Goal: Task Accomplishment & Management: Use online tool/utility

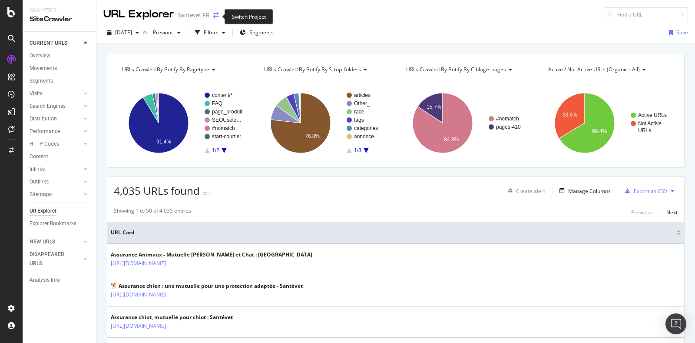
click at [214, 15] on icon "arrow-right-arrow-left" at bounding box center [215, 15] width 5 height 6
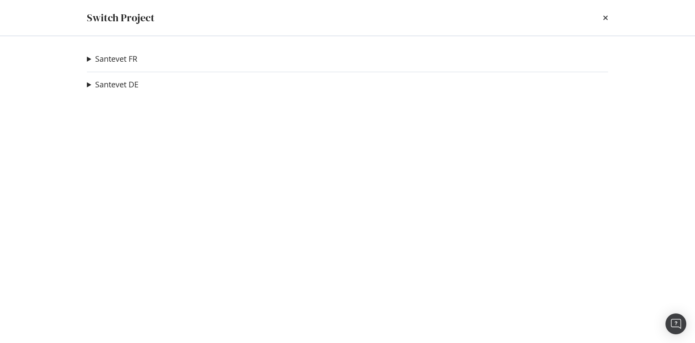
click at [88, 60] on summary "Santevet FR" at bounding box center [112, 58] width 50 height 11
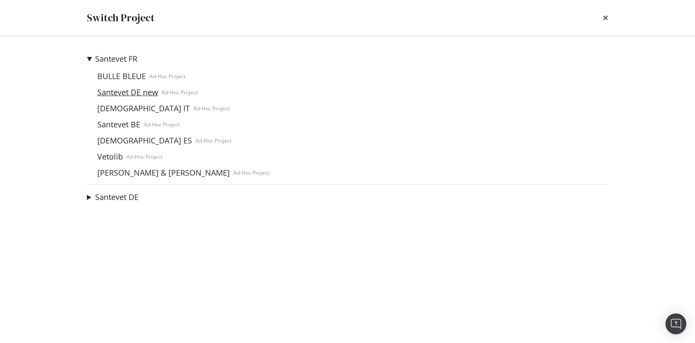
click at [139, 89] on link "Santevet DE new" at bounding box center [128, 92] width 68 height 9
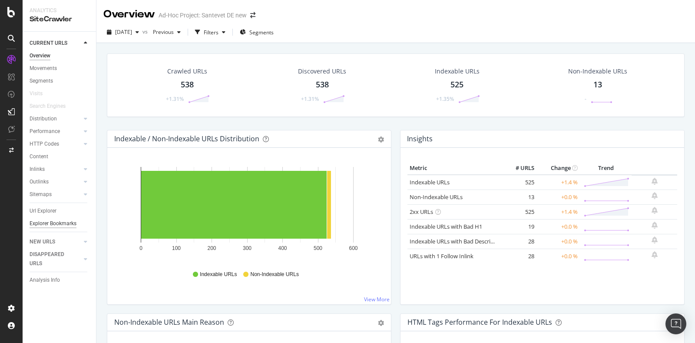
click at [57, 222] on div "Explorer Bookmarks" at bounding box center [53, 223] width 47 height 9
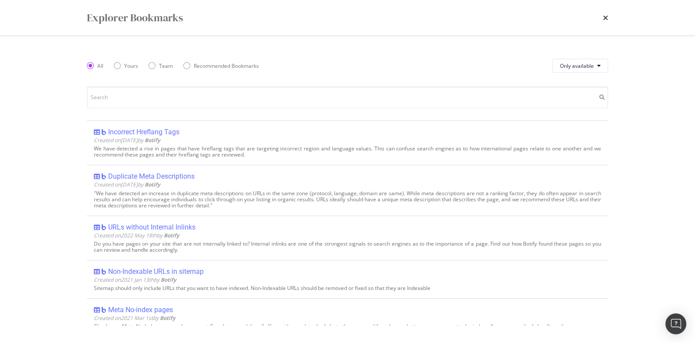
click at [600, 14] on div "Explorer Bookmarks" at bounding box center [347, 17] width 521 height 15
click at [603, 18] on icon "times" at bounding box center [605, 17] width 5 height 7
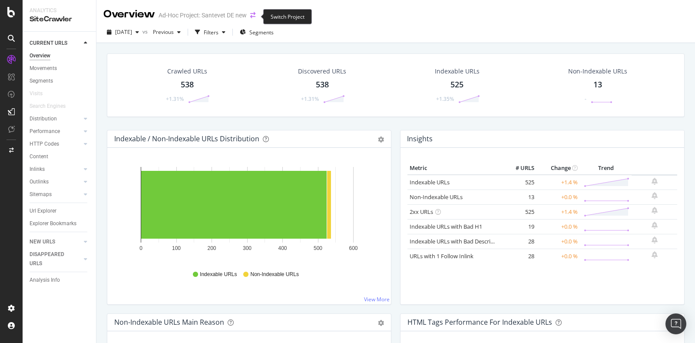
click at [253, 15] on icon "arrow-right-arrow-left" at bounding box center [252, 15] width 5 height 6
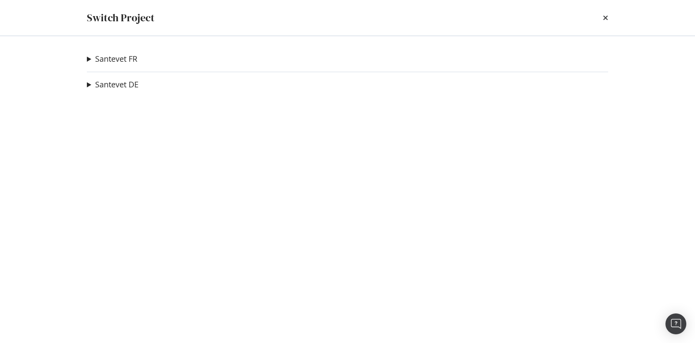
click at [88, 60] on summary "Santevet FR" at bounding box center [112, 58] width 50 height 11
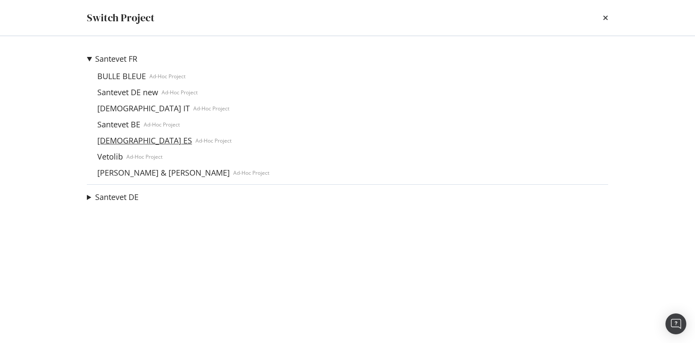
click at [124, 139] on link "[DEMOGRAPHIC_DATA] ES" at bounding box center [145, 140] width 102 height 9
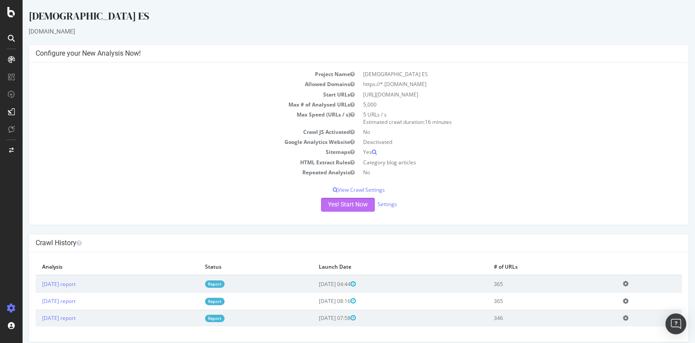
click at [342, 205] on button "Yes! Start Now" at bounding box center [348, 205] width 54 height 14
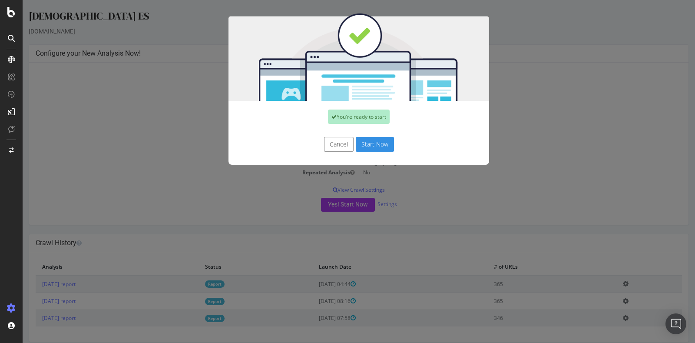
click at [378, 144] on button "Start Now" at bounding box center [375, 144] width 38 height 15
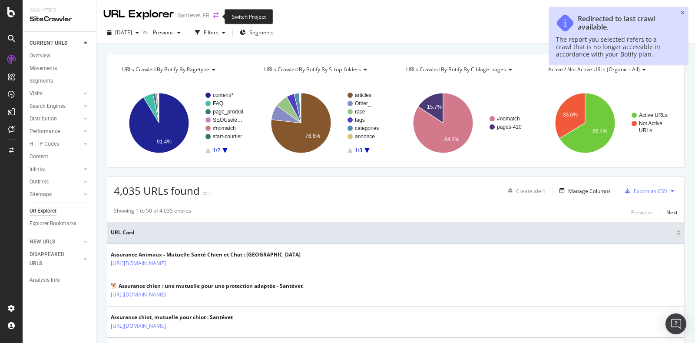
click at [213, 14] on icon "arrow-right-arrow-left" at bounding box center [215, 15] width 5 height 6
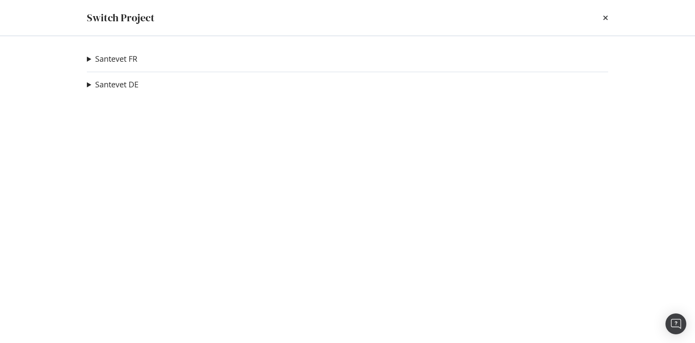
click at [87, 56] on summary "Santevet FR" at bounding box center [112, 58] width 50 height 11
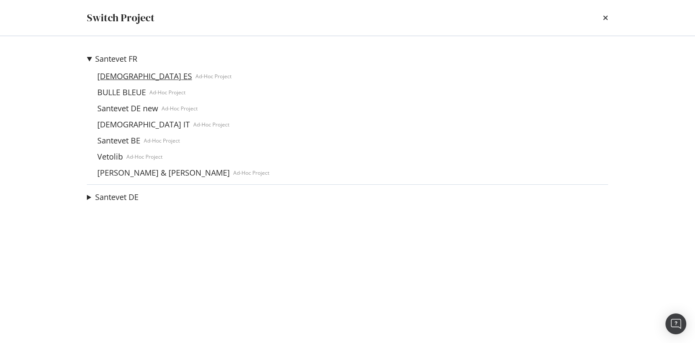
click at [118, 75] on link "[DEMOGRAPHIC_DATA] ES" at bounding box center [145, 76] width 102 height 9
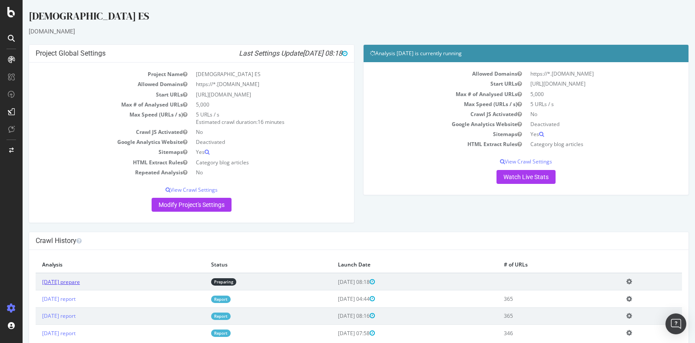
click at [72, 281] on link "[DATE] prepare" at bounding box center [61, 281] width 38 height 7
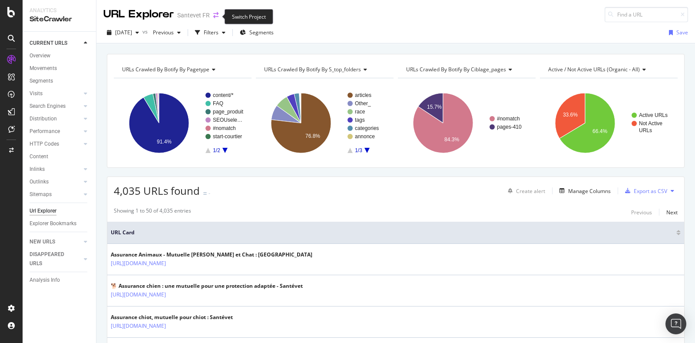
click at [213, 16] on icon "arrow-right-arrow-left" at bounding box center [215, 15] width 5 height 6
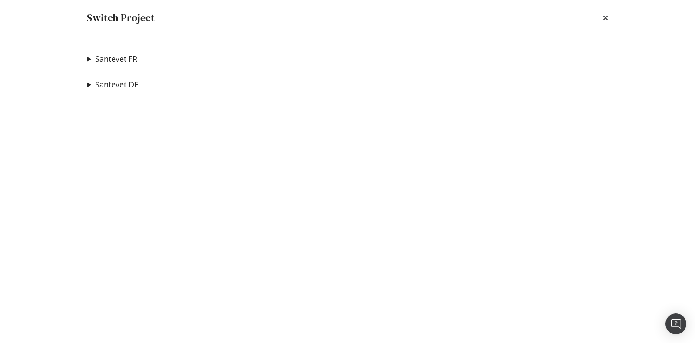
click at [87, 58] on summary "Santevet FR" at bounding box center [112, 58] width 50 height 11
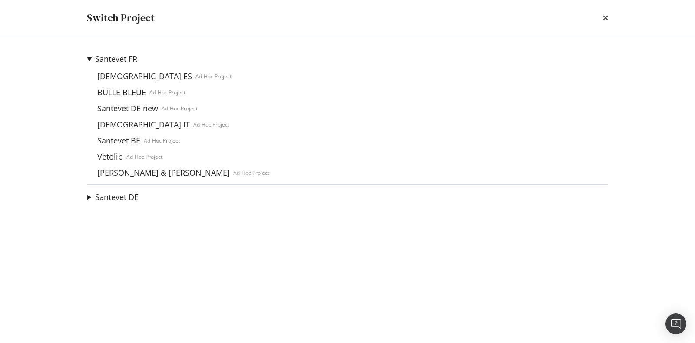
click at [126, 77] on link "[DEMOGRAPHIC_DATA] ES" at bounding box center [145, 76] width 102 height 9
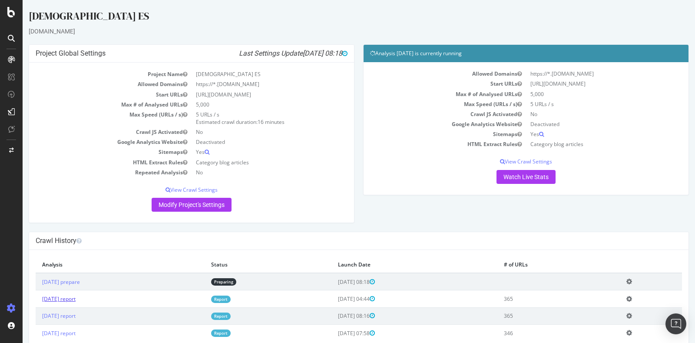
click at [76, 298] on link "[DATE] report" at bounding box center [58, 298] width 33 height 7
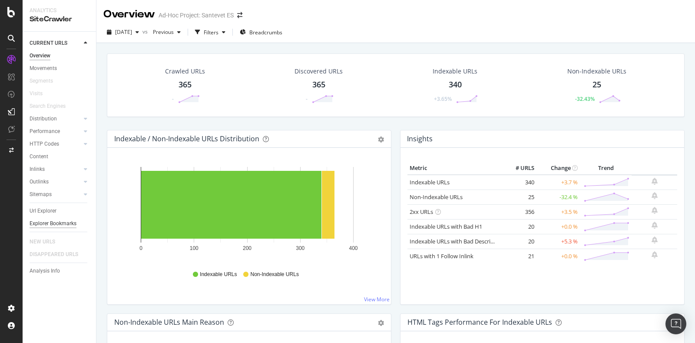
click at [61, 224] on div "Explorer Bookmarks" at bounding box center [53, 223] width 47 height 9
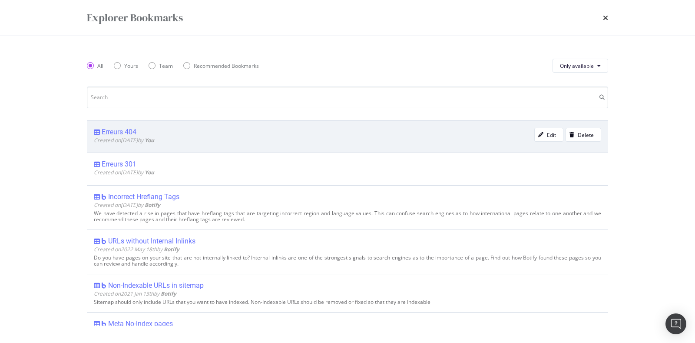
click at [118, 132] on div "Erreurs 404" at bounding box center [119, 132] width 35 height 9
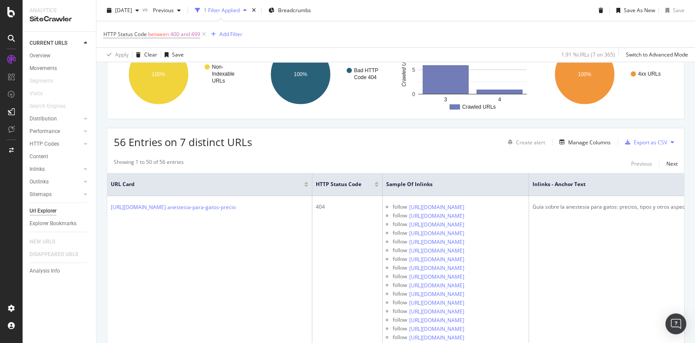
scroll to position [138, 0]
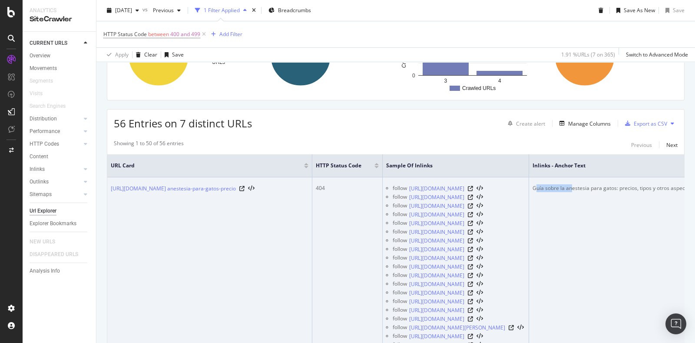
drag, startPoint x: 617, startPoint y: 190, endPoint x: 656, endPoint y: 192, distance: 38.7
click at [656, 192] on td "Guía sobre la anestesia para gatos: precios, tipos y otros aspectos a considerar" at bounding box center [628, 314] width 199 height 275
click at [620, 188] on div "Guía sobre la anestesia para gatos: precios, tipos y otros aspectos a considerar" at bounding box center [629, 188] width 192 height 8
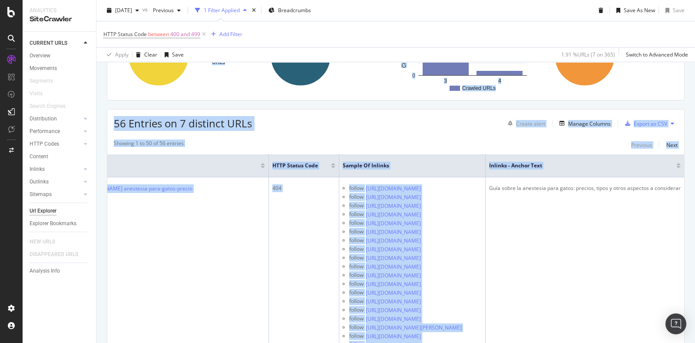
scroll to position [0, 133]
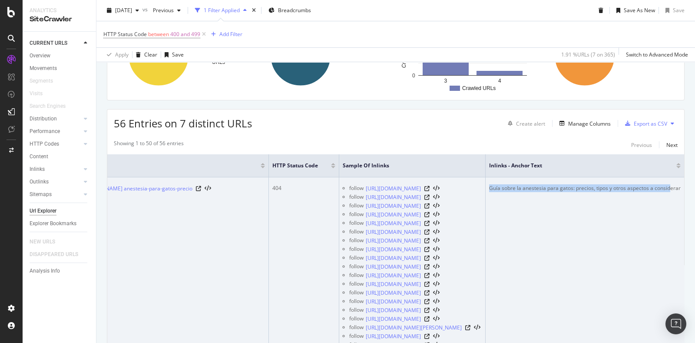
drag, startPoint x: 615, startPoint y: 186, endPoint x: 660, endPoint y: 187, distance: 45.2
click at [660, 187] on div "Guía sobre la anestesia para gatos: precios, tipos y otros aspectos a considerar" at bounding box center [585, 188] width 192 height 8
copy div "Guía sobre la anestesia para gatos: precios, tipos y otros aspectos a consi"
click at [430, 196] on icon at bounding box center [426, 197] width 5 height 5
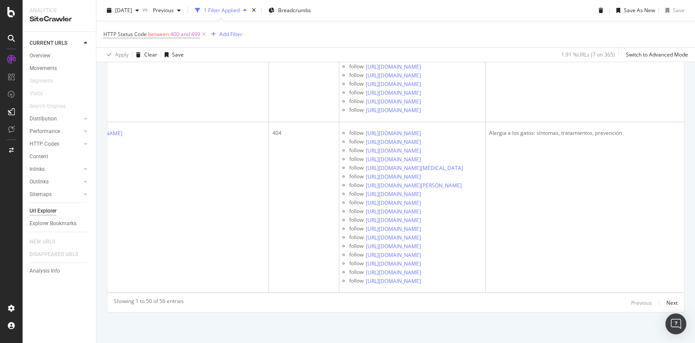
scroll to position [12955, 0]
drag, startPoint x: 547, startPoint y: 172, endPoint x: 482, endPoint y: 170, distance: 64.8
copy div "ngestión de alimento"
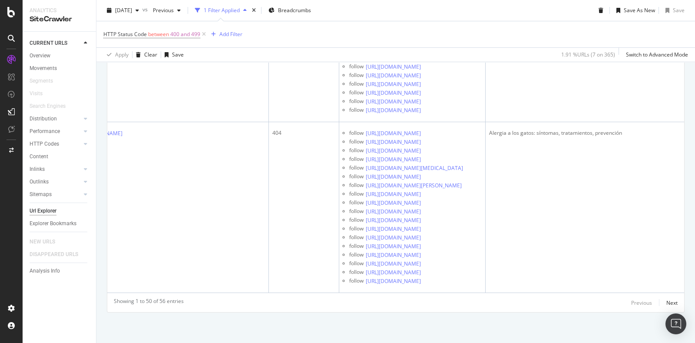
scroll to position [13038, 0]
drag, startPoint x: 630, startPoint y: 128, endPoint x: 482, endPoint y: 121, distance: 147.9
copy div "Alergia a los gatos: síntomas, tratamientos, prevención"
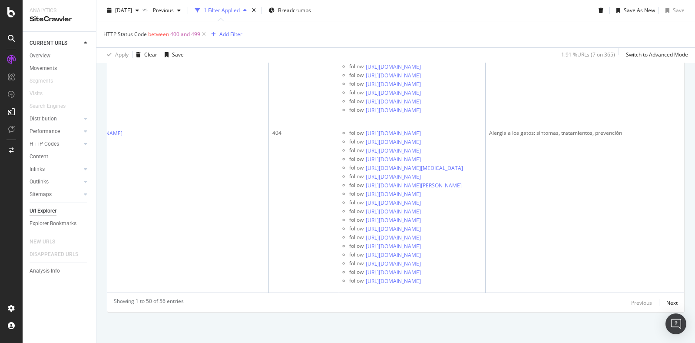
scroll to position [16018, 0]
click at [667, 303] on div "Next" at bounding box center [671, 302] width 11 height 7
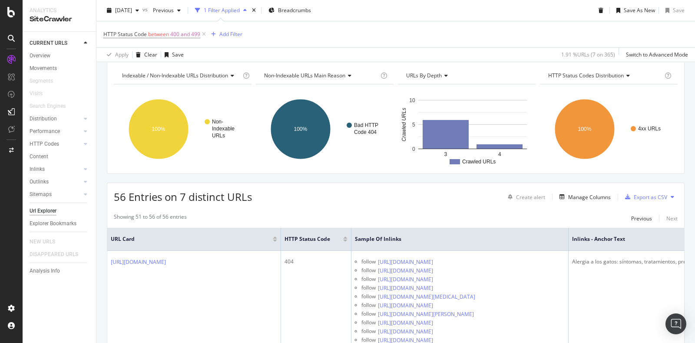
scroll to position [611, 0]
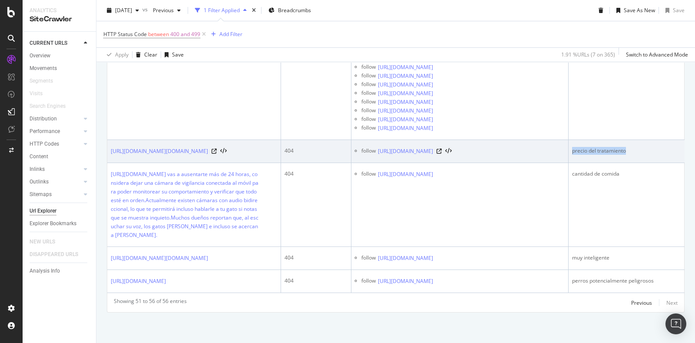
drag, startPoint x: 642, startPoint y: 106, endPoint x: 573, endPoint y: 108, distance: 68.2
click at [573, 147] on div "precio del tratamiento" at bounding box center [638, 151] width 133 height 8
copy div "precio del tratamiento"
click at [442, 149] on icon at bounding box center [439, 151] width 5 height 5
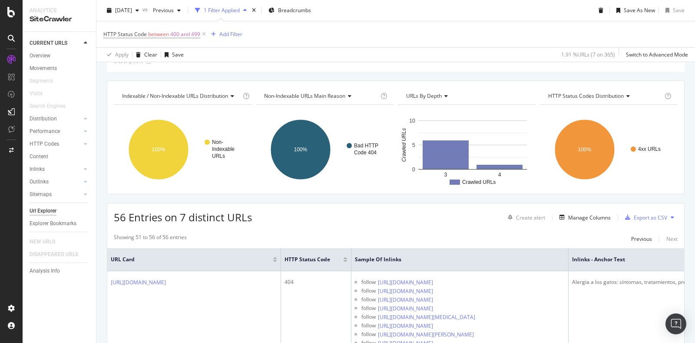
scroll to position [46, 0]
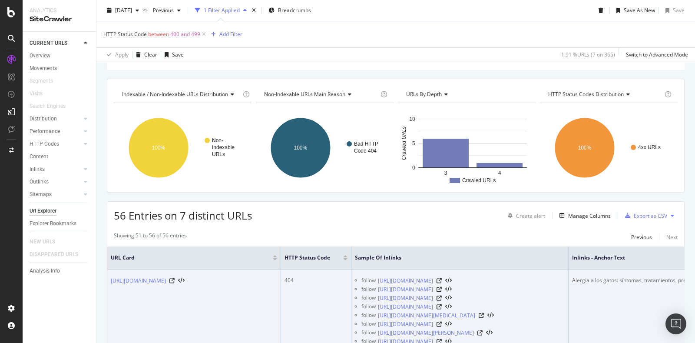
click at [547, 278] on div "follow https://www.santevet.es/categorias/enfermedades-gatos" at bounding box center [462, 280] width 203 height 9
drag, startPoint x: 547, startPoint y: 287, endPoint x: 460, endPoint y: 291, distance: 87.0
click at [460, 291] on div "follow https://www.santevet.es/articulo/conjuntivitis-en-gatos" at bounding box center [462, 289] width 203 height 9
copy div "conjuntivitis-en-gatos"
click at [433, 291] on link "https://www.santevet.es/articulo/conjuntivitis-en-gatos" at bounding box center [405, 289] width 55 height 9
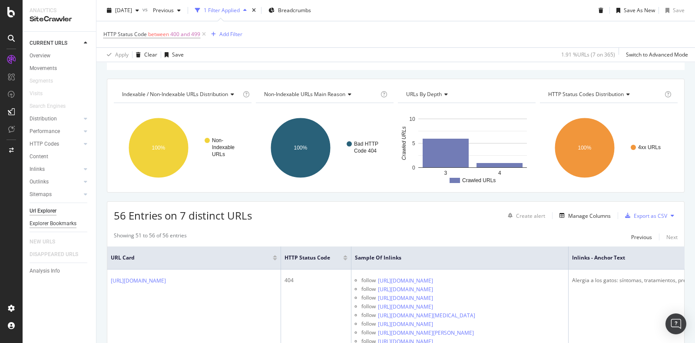
click at [54, 225] on div "Explorer Bookmarks" at bounding box center [53, 223] width 47 height 9
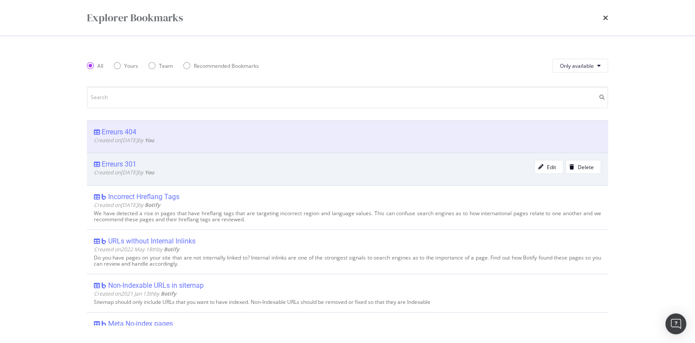
click at [126, 162] on div "Erreurs 301" at bounding box center [119, 164] width 35 height 9
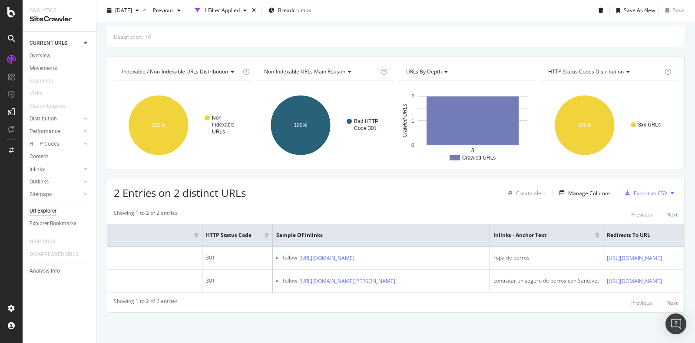
scroll to position [0, 175]
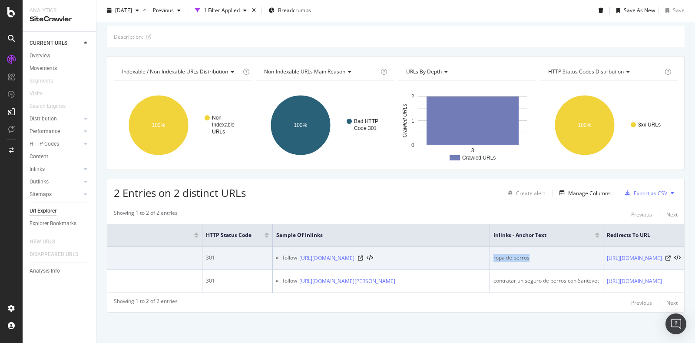
drag, startPoint x: 397, startPoint y: 250, endPoint x: 446, endPoint y: 252, distance: 49.1
click at [490, 252] on td "ropa de perros" at bounding box center [546, 258] width 113 height 23
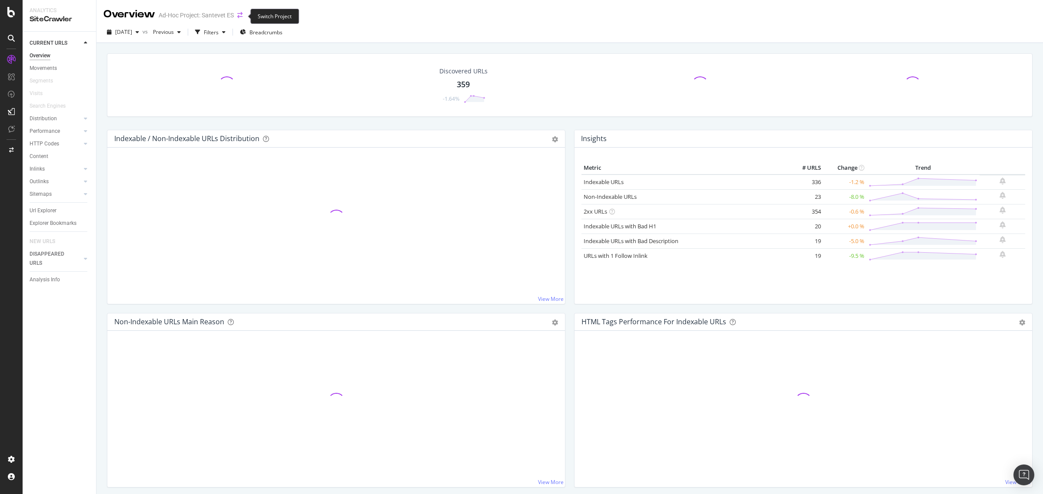
click at [240, 15] on icon "arrow-right-arrow-left" at bounding box center [239, 15] width 5 height 6
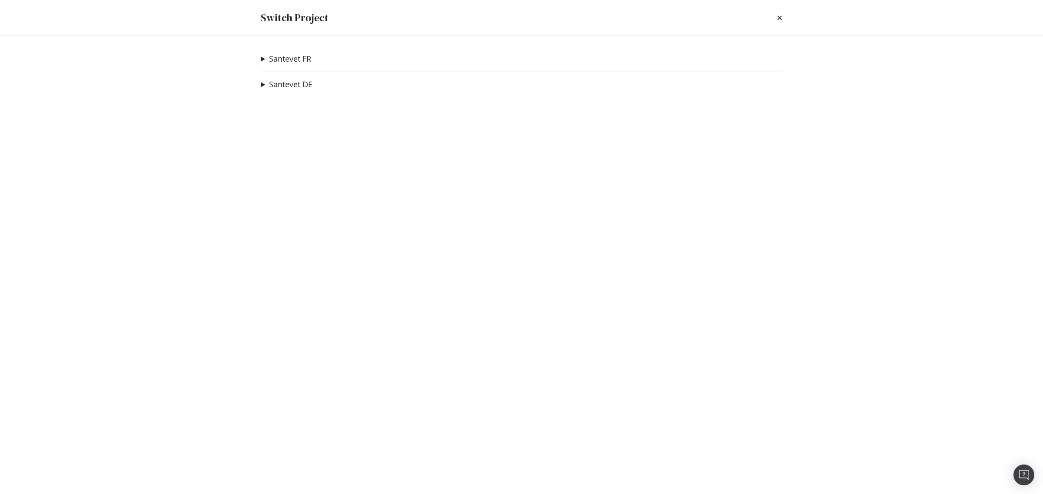
click at [262, 83] on summary "Santevet DE" at bounding box center [287, 84] width 52 height 11
click at [279, 88] on link "Santevet DE" at bounding box center [290, 84] width 43 height 9
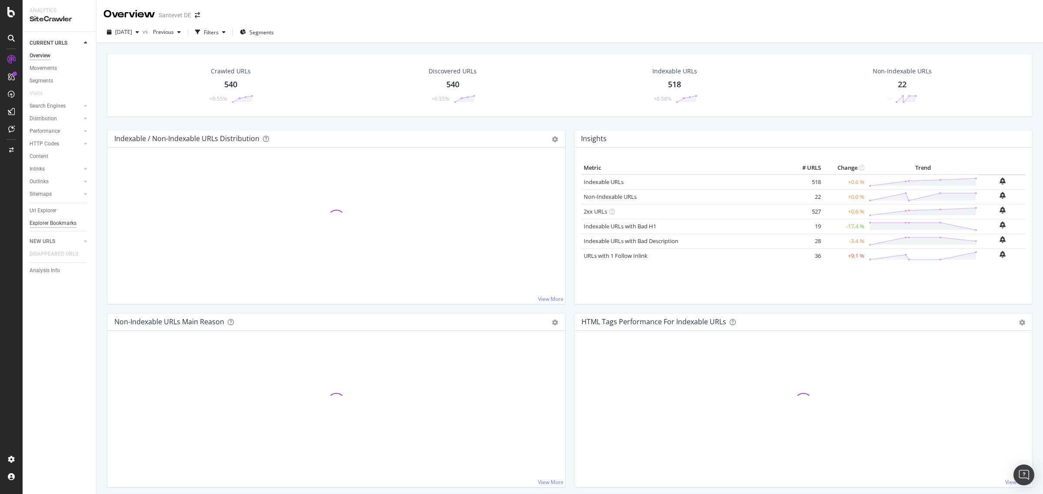
click at [55, 224] on div "Explorer Bookmarks" at bounding box center [53, 223] width 47 height 9
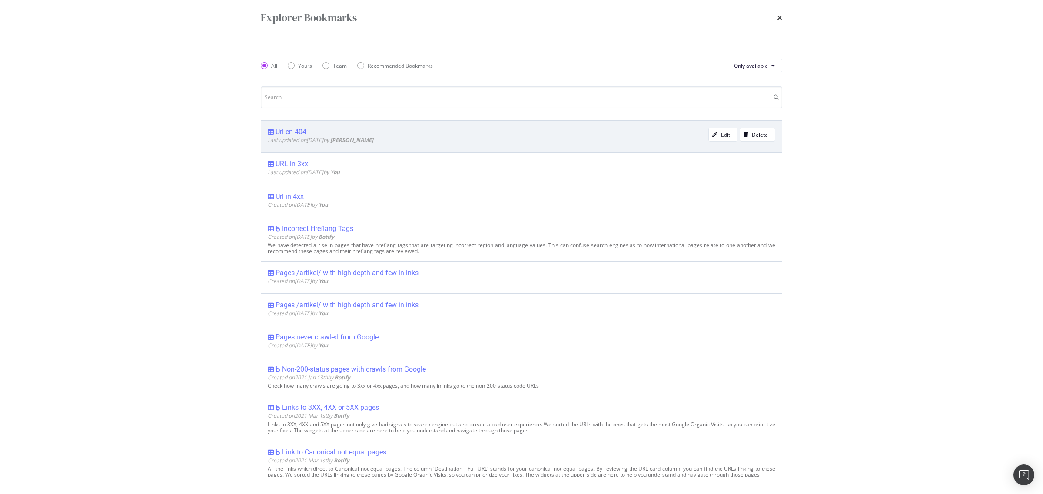
click at [307, 134] on div "Url en 404" at bounding box center [488, 132] width 441 height 9
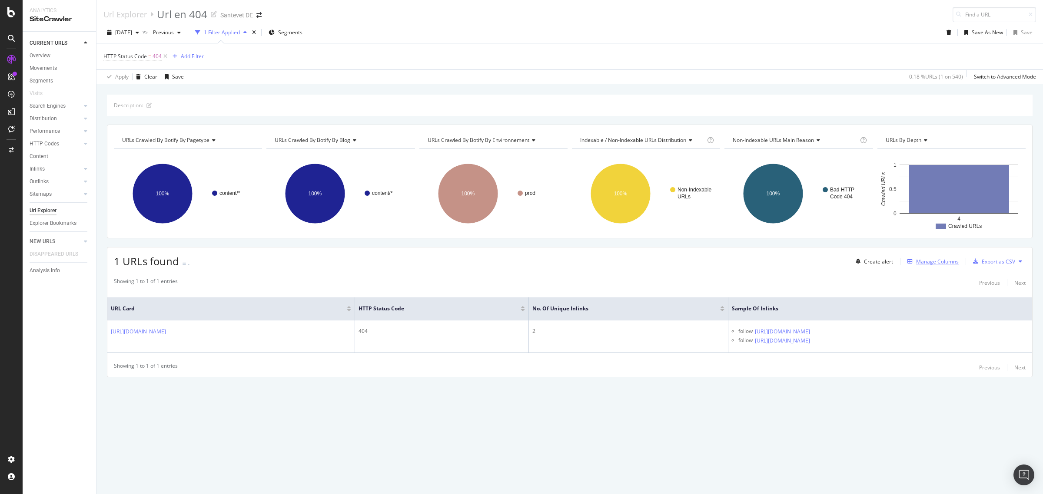
click at [930, 263] on div "Manage Columns" at bounding box center [937, 261] width 43 height 7
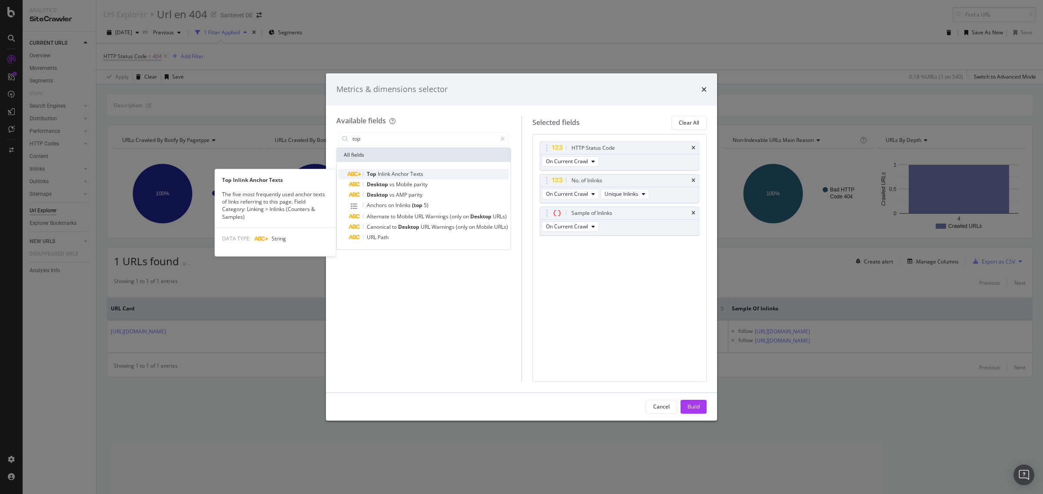
type input "top"
click at [410, 170] on span "Anchor" at bounding box center [400, 173] width 19 height 7
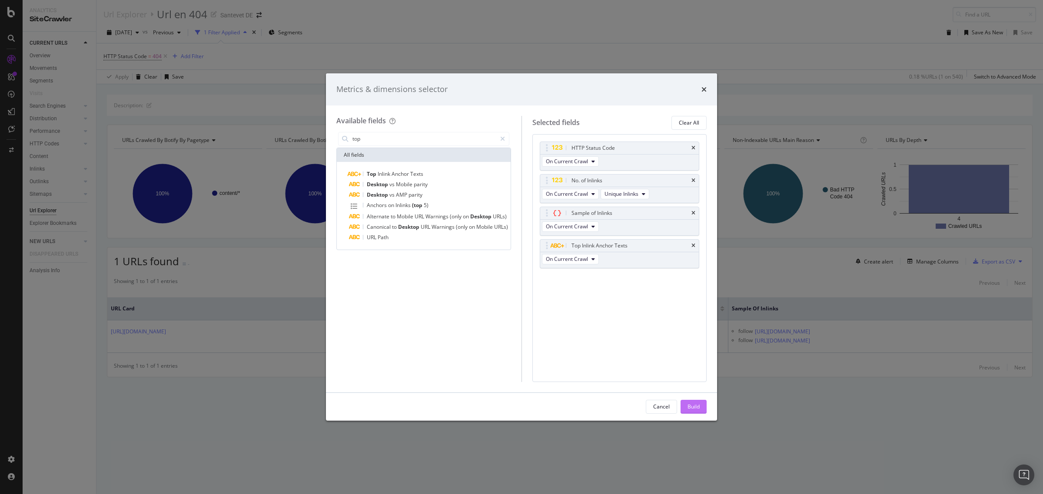
click at [690, 407] on div "Build" at bounding box center [693, 406] width 12 height 7
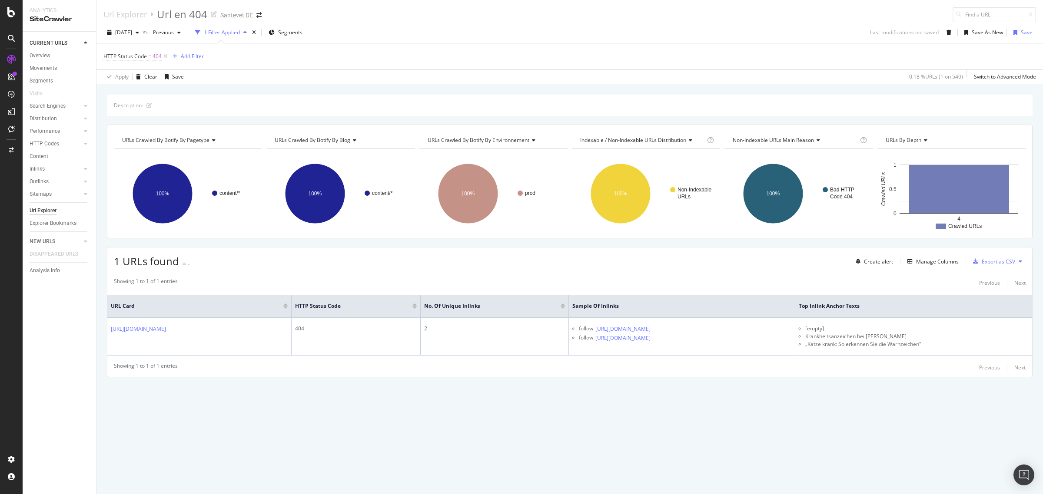
click at [1026, 35] on div "Save" at bounding box center [1027, 32] width 12 height 7
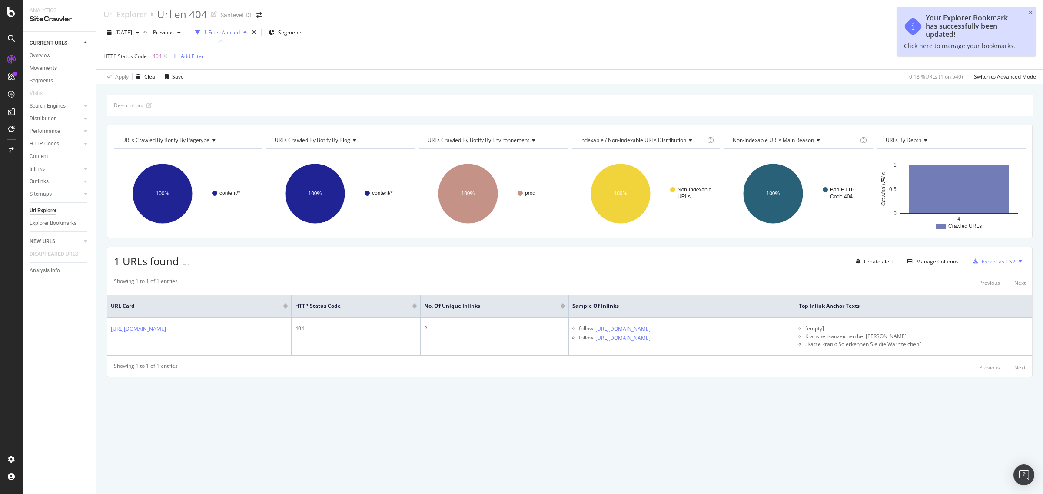
click at [922, 46] on link "here" at bounding box center [925, 46] width 13 height 8
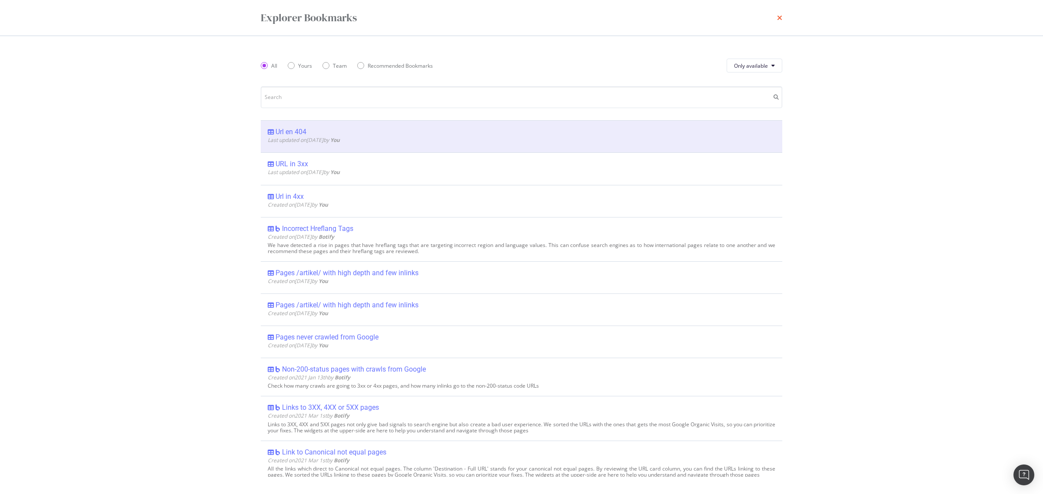
click at [781, 15] on icon "times" at bounding box center [779, 17] width 5 height 7
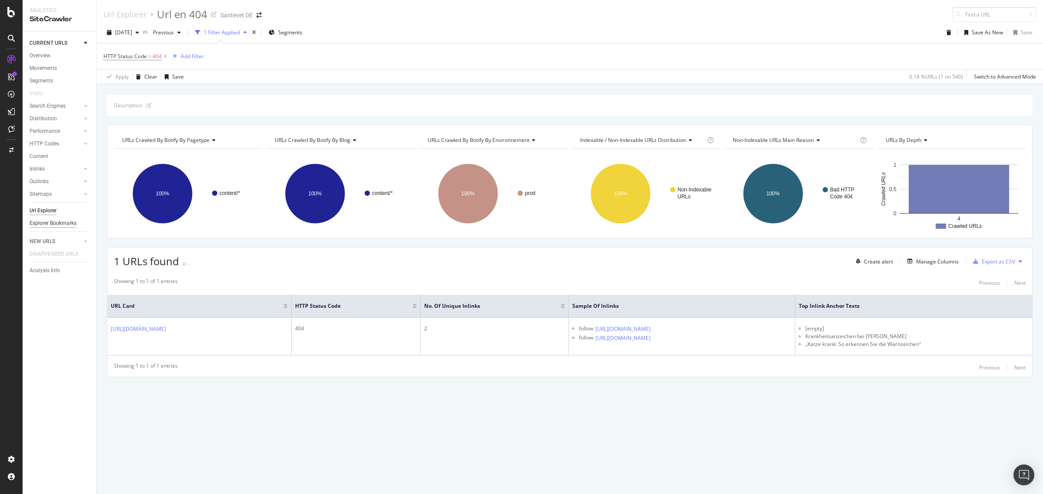
click at [63, 220] on div "Explorer Bookmarks" at bounding box center [53, 223] width 47 height 9
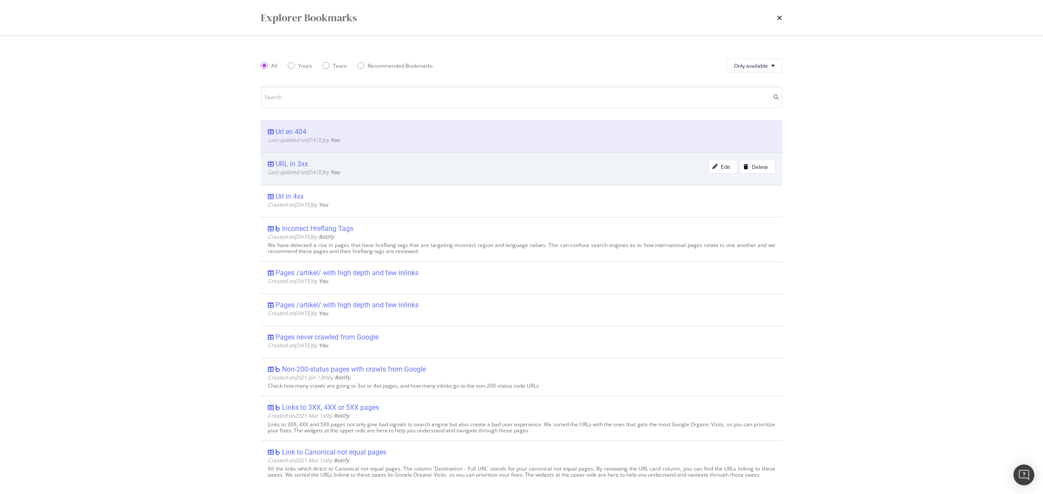
click at [287, 168] on div "URL in 3xx" at bounding box center [291, 164] width 33 height 9
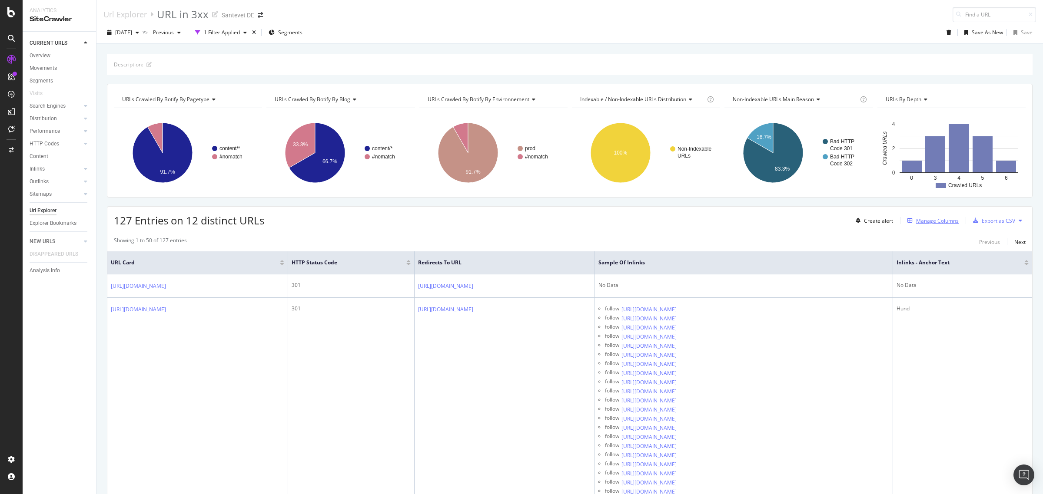
click at [924, 222] on div "Manage Columns" at bounding box center [937, 220] width 43 height 7
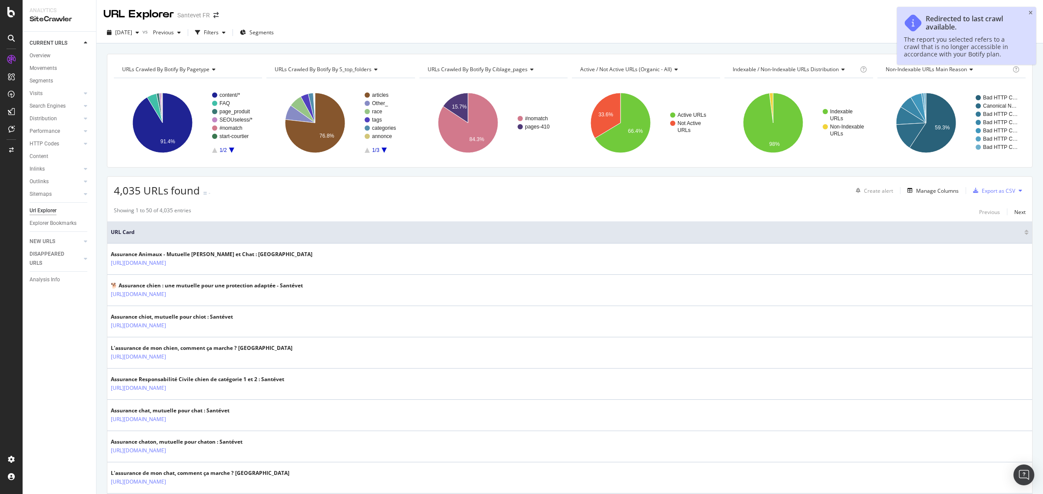
click at [213, 12] on div "URL Explorer Santevet FR" at bounding box center [165, 14] width 124 height 15
click at [213, 16] on icon "arrow-right-arrow-left" at bounding box center [215, 15] width 5 height 6
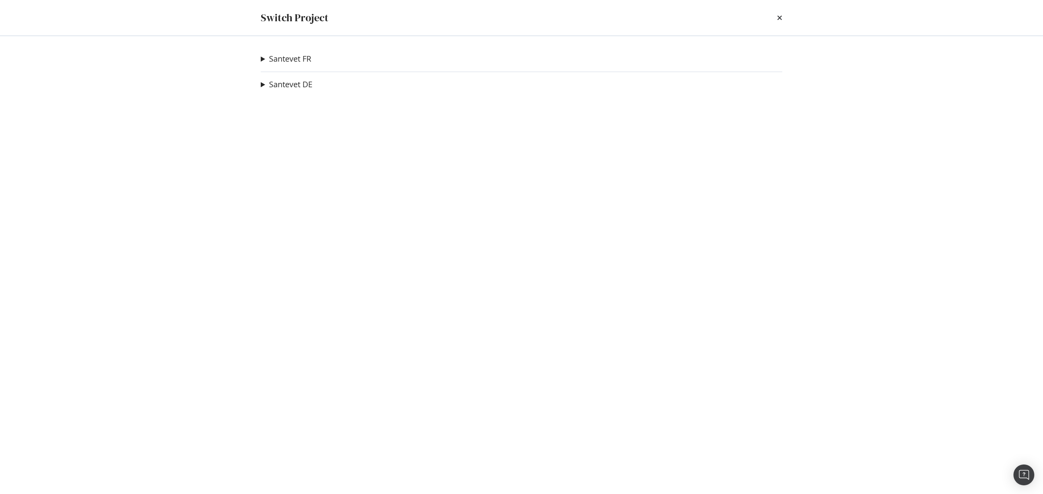
click at [262, 57] on summary "Santevet FR" at bounding box center [286, 58] width 50 height 11
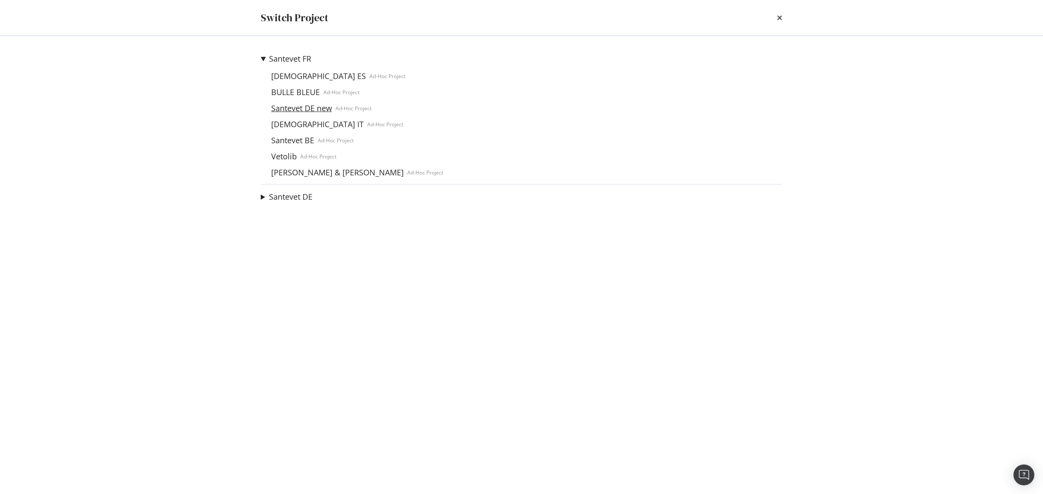
click at [302, 104] on link "Santevet DE new" at bounding box center [302, 108] width 68 height 9
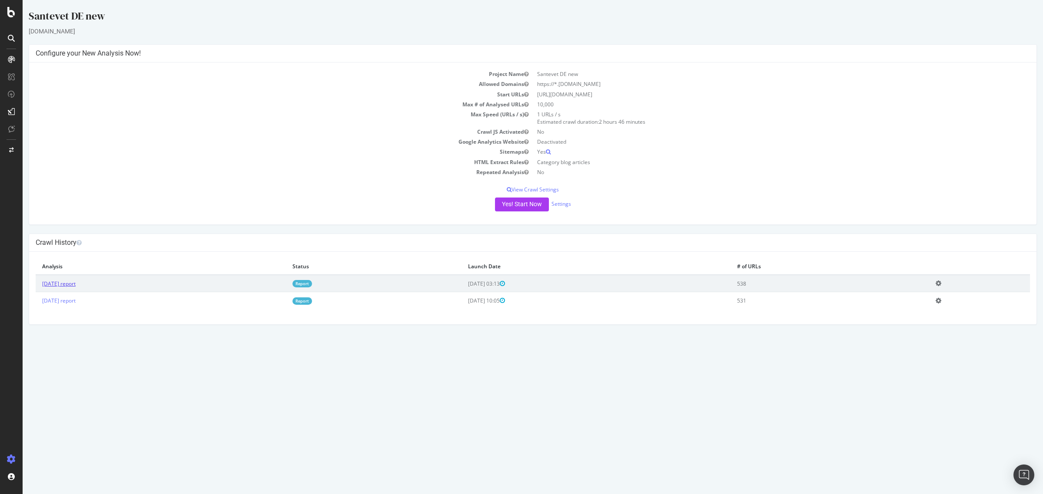
click at [73, 285] on link "[DATE] report" at bounding box center [58, 283] width 33 height 7
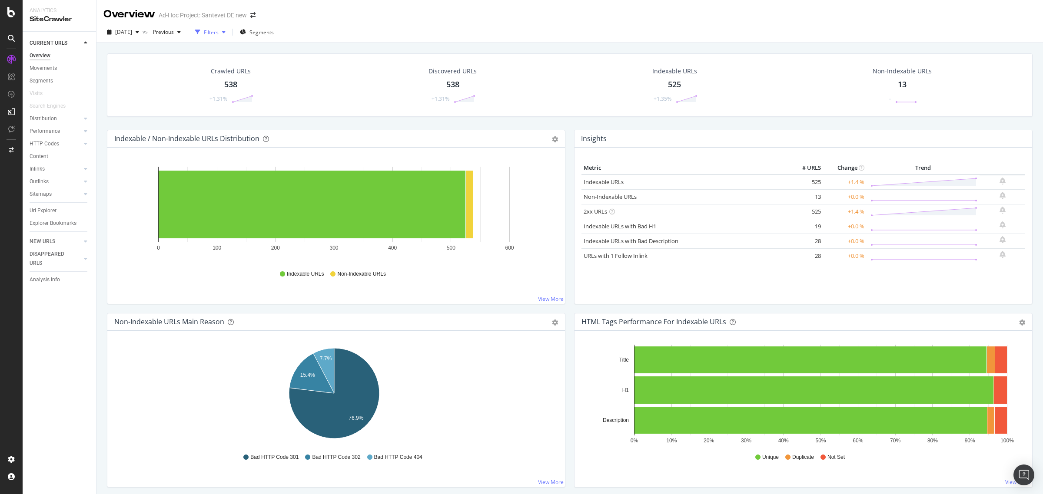
click at [219, 36] on div "Filters" at bounding box center [211, 32] width 15 height 7
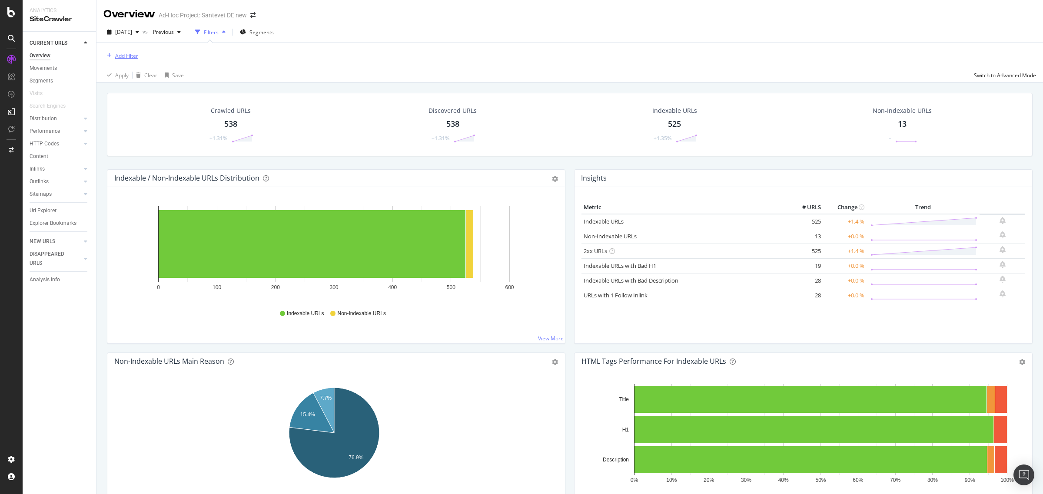
click at [133, 57] on div "Add Filter" at bounding box center [126, 55] width 23 height 7
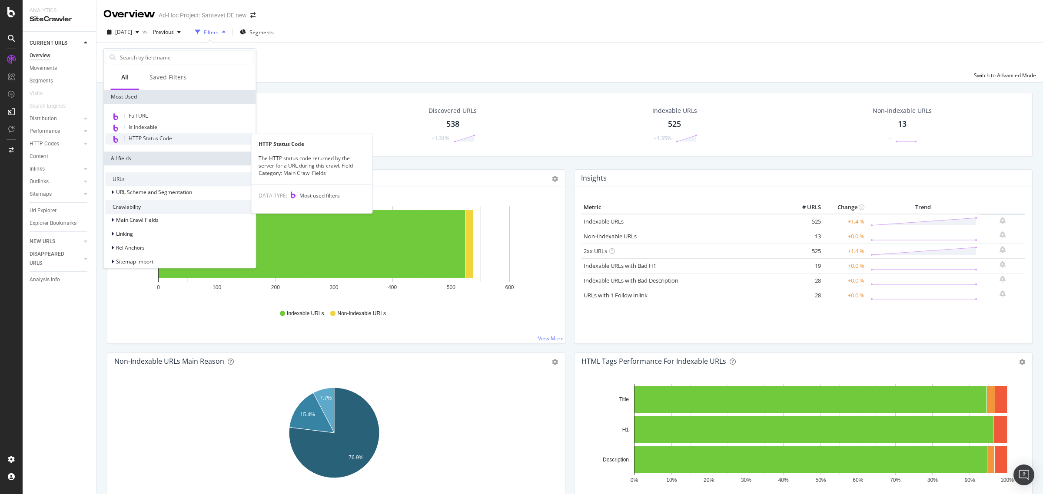
click at [164, 137] on span "HTTP Status Code" at bounding box center [150, 138] width 43 height 7
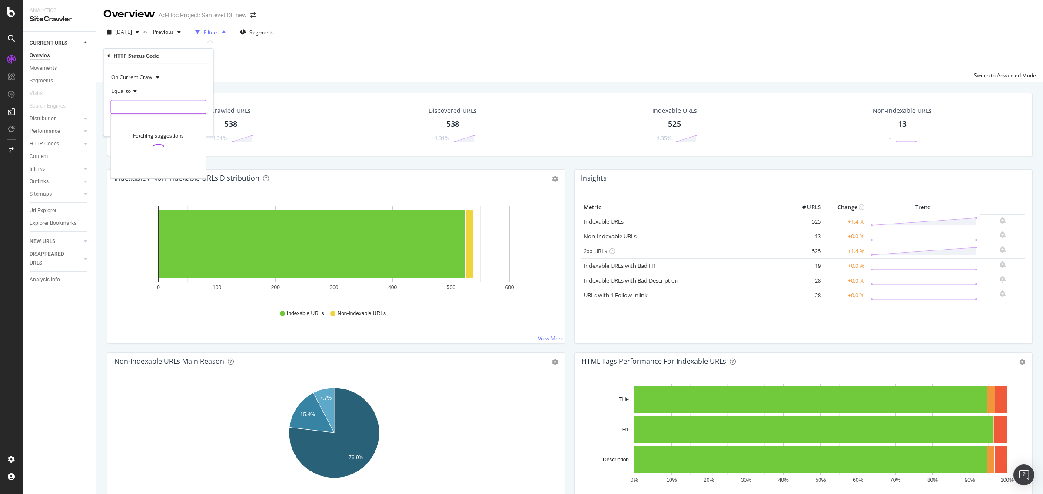
click at [139, 106] on input "number" at bounding box center [159, 107] width 96 height 14
type input "40"
click at [134, 94] on div "Equal to" at bounding box center [159, 91] width 96 height 14
click at [134, 173] on span "Between" at bounding box center [125, 176] width 21 height 7
drag, startPoint x: 129, startPoint y: 109, endPoint x: 110, endPoint y: 109, distance: 18.7
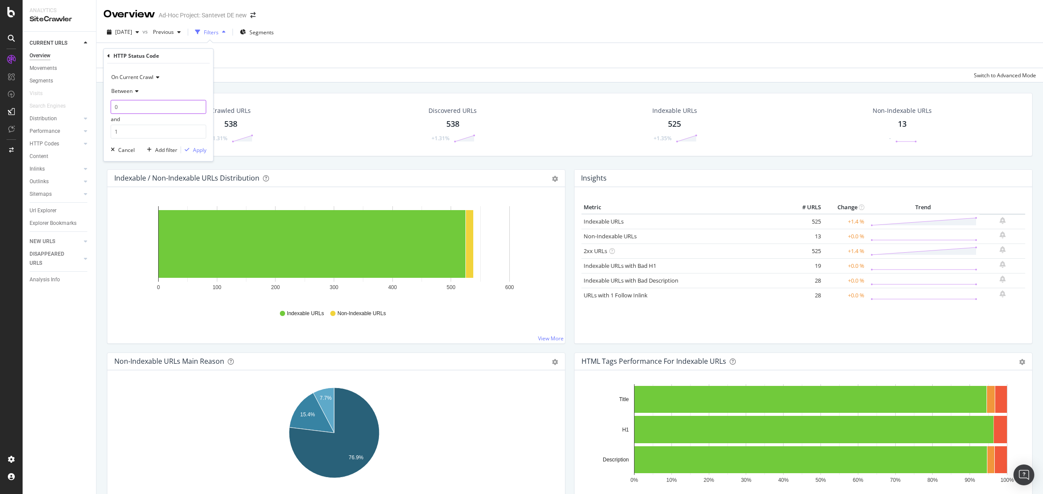
click at [111, 109] on input "0" at bounding box center [159, 107] width 96 height 14
type input "400"
drag, startPoint x: 126, startPoint y: 134, endPoint x: 111, endPoint y: 135, distance: 15.2
click at [111, 135] on input "1" at bounding box center [159, 132] width 96 height 14
type input "499"
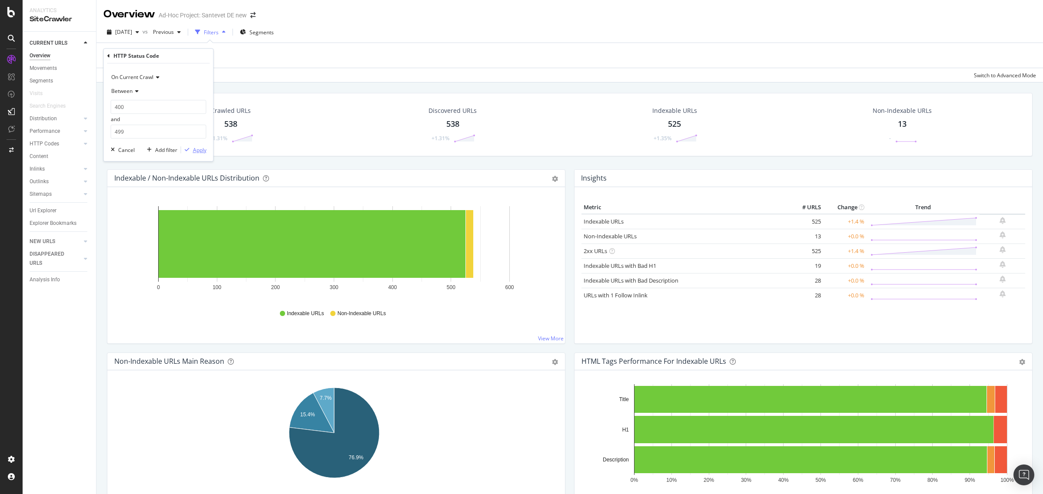
click at [202, 151] on div "Apply" at bounding box center [199, 149] width 13 height 7
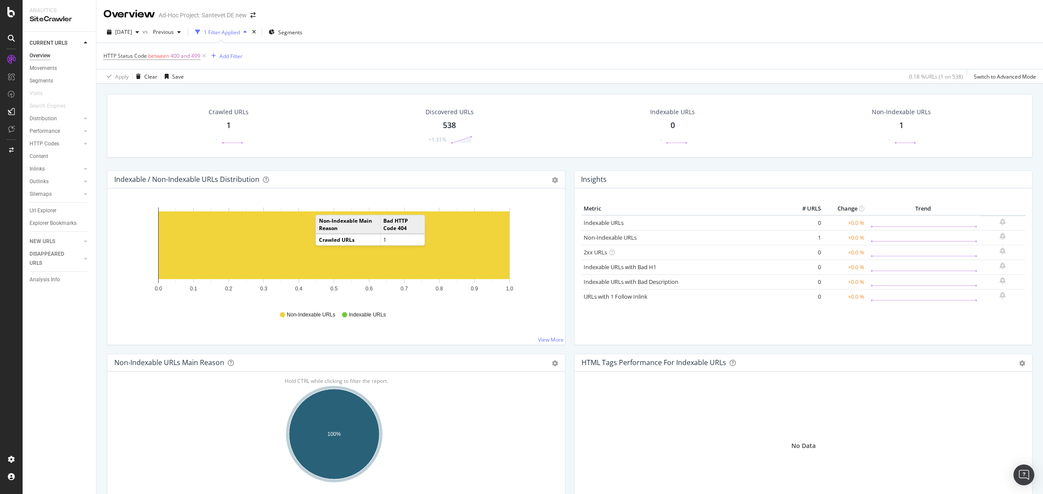
click at [227, 124] on div "1" at bounding box center [228, 125] width 4 height 11
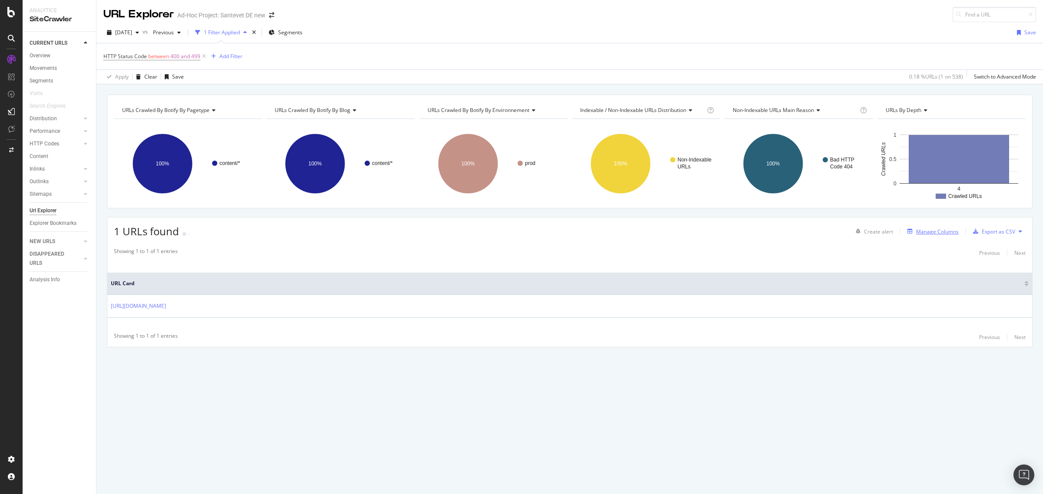
click at [943, 236] on div "Manage Columns" at bounding box center [931, 232] width 55 height 10
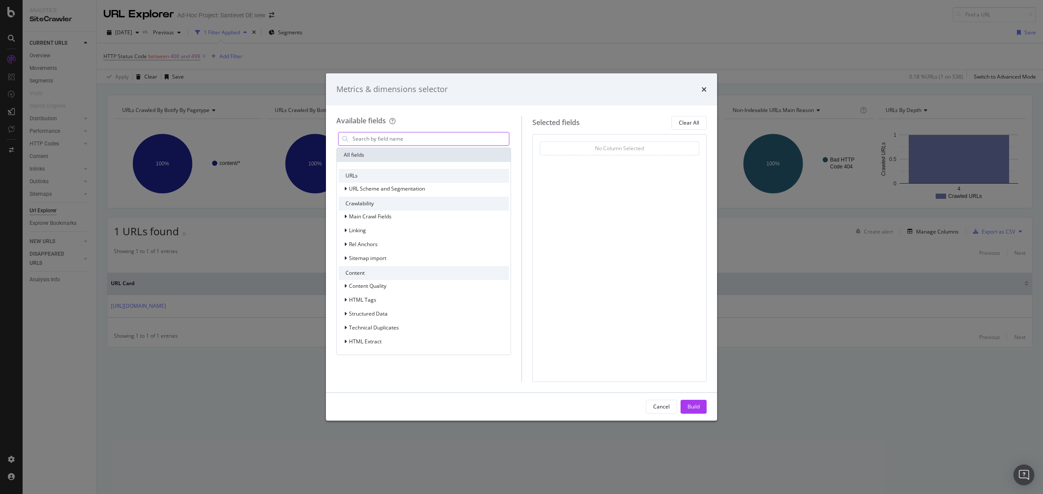
click at [371, 140] on input "modal" at bounding box center [429, 139] width 157 height 13
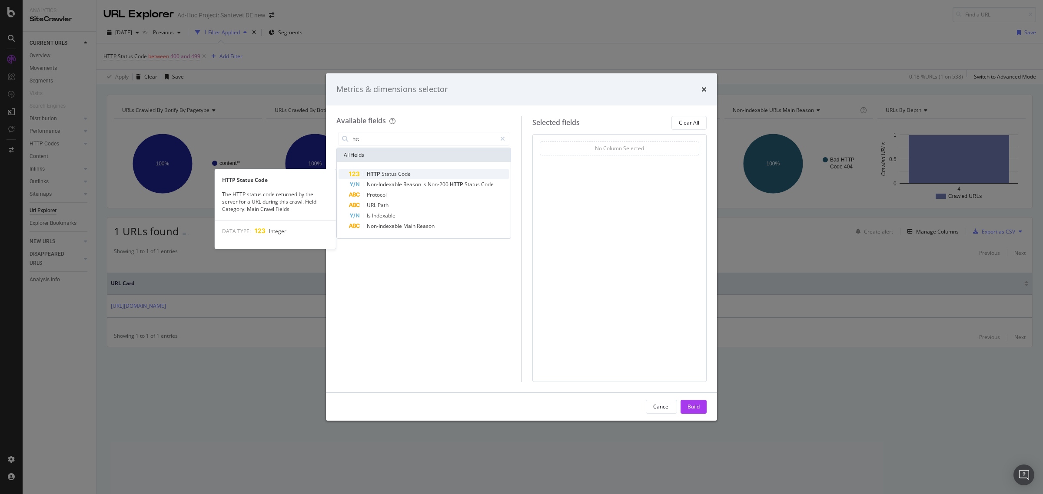
click at [383, 174] on span "Status" at bounding box center [389, 173] width 17 height 7
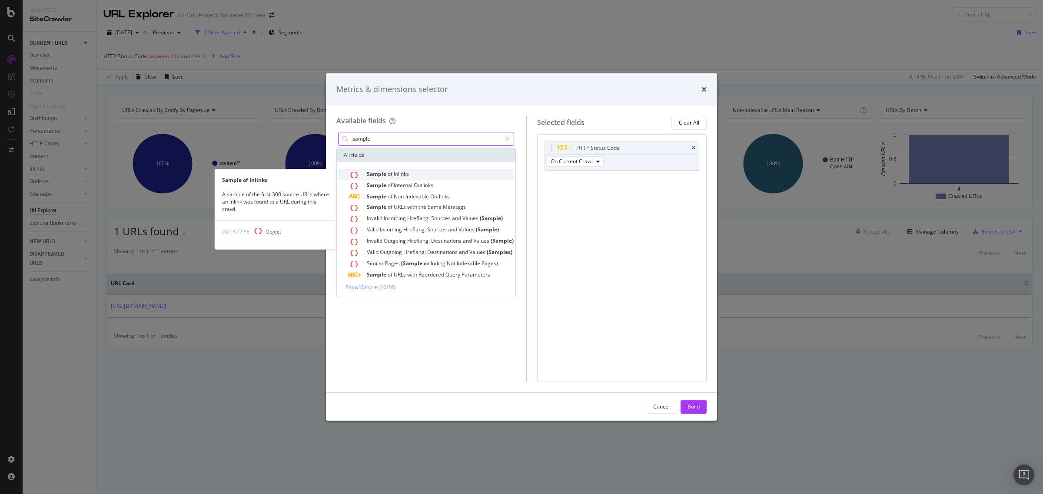
type input "sample"
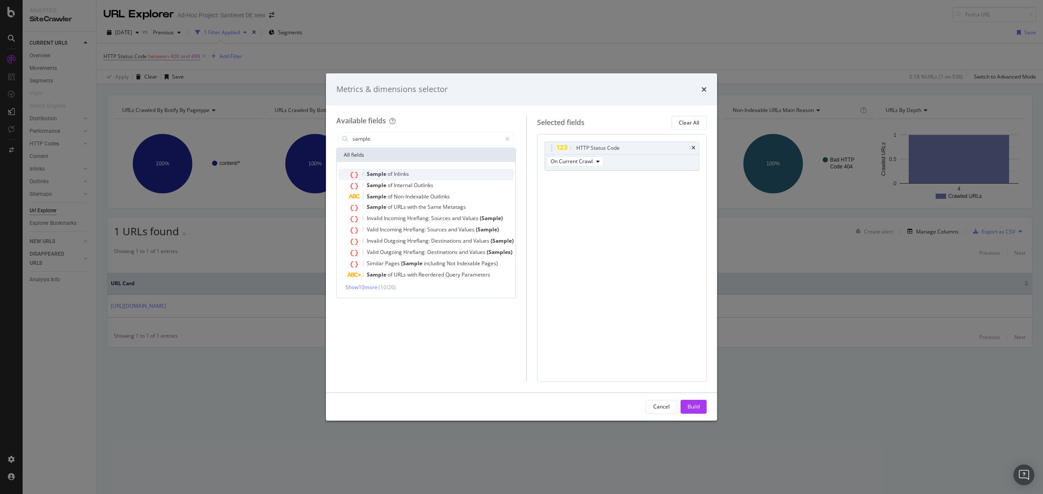
click at [397, 173] on span "Inlinks" at bounding box center [401, 173] width 15 height 7
click at [694, 408] on div "Build" at bounding box center [693, 406] width 12 height 7
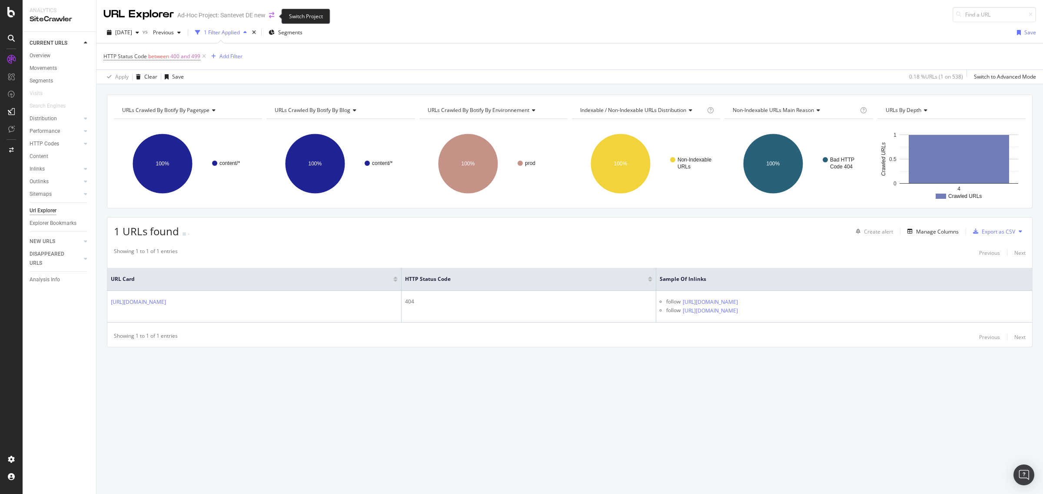
click at [272, 14] on icon "arrow-right-arrow-left" at bounding box center [271, 15] width 5 height 6
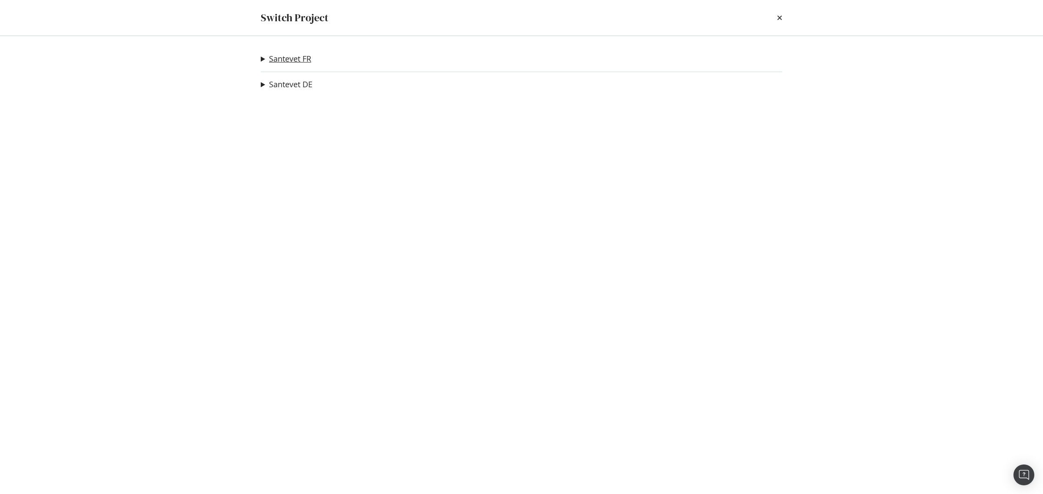
click at [279, 59] on link "Santevet FR" at bounding box center [290, 58] width 42 height 9
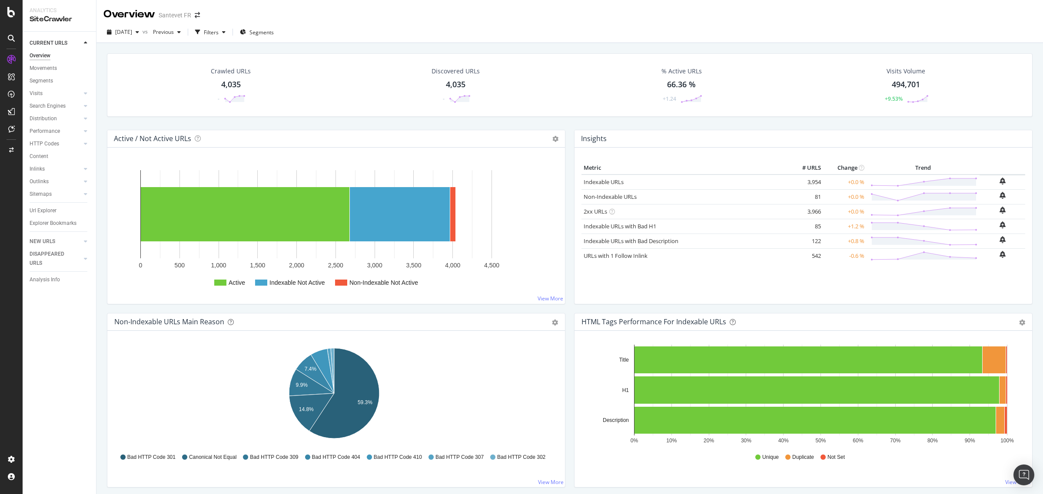
click at [58, 255] on div "DISAPPEARED URLS" at bounding box center [52, 259] width 44 height 18
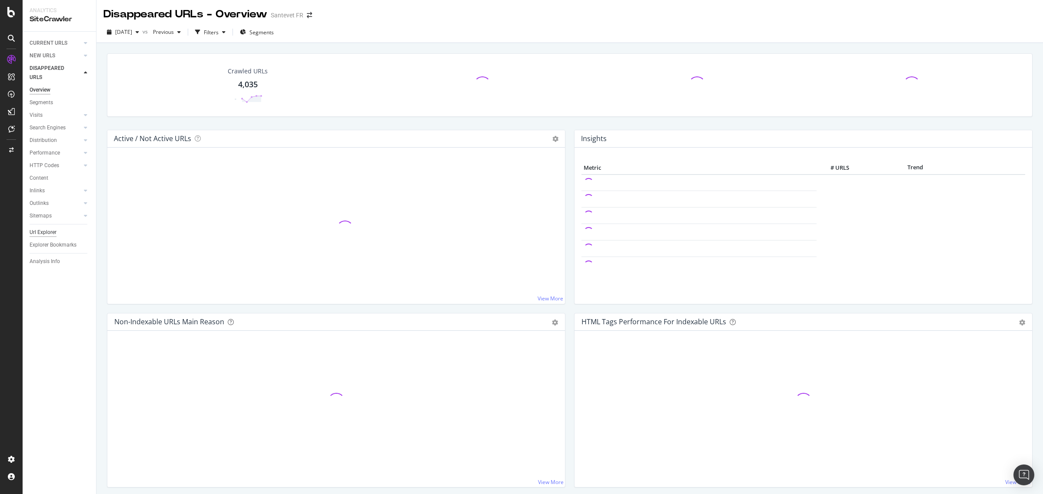
click at [52, 229] on div "Url Explorer" at bounding box center [43, 232] width 27 height 9
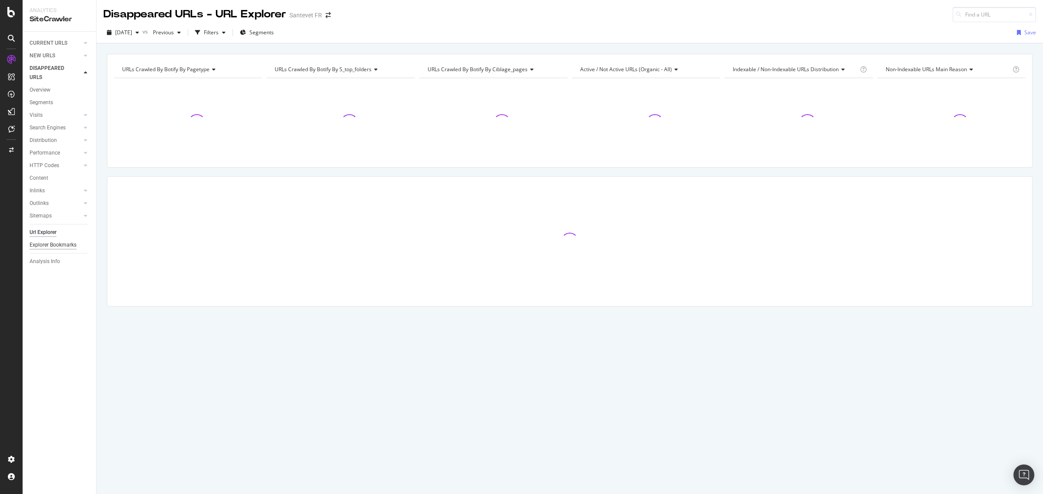
click at [55, 243] on div "Explorer Bookmarks" at bounding box center [53, 245] width 47 height 9
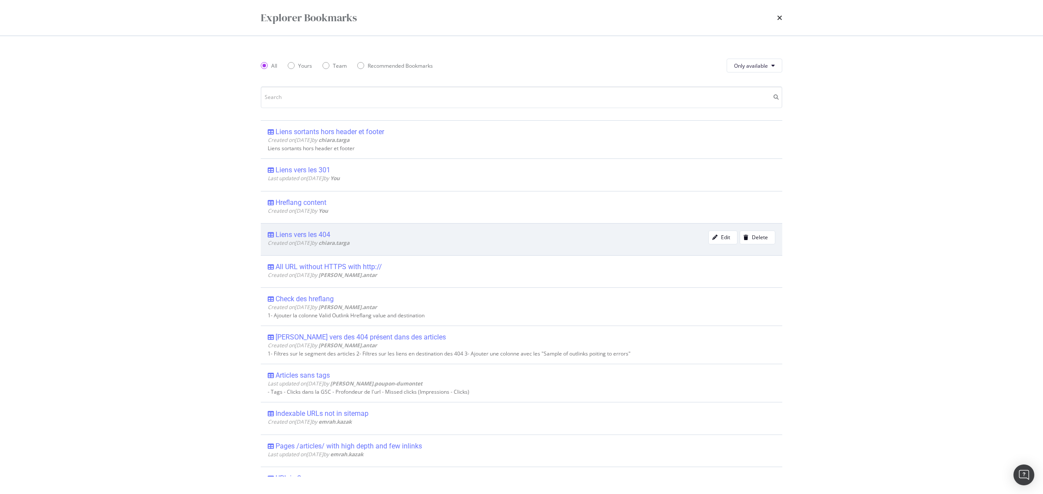
click at [309, 231] on div "Liens vers les 404" at bounding box center [302, 235] width 55 height 9
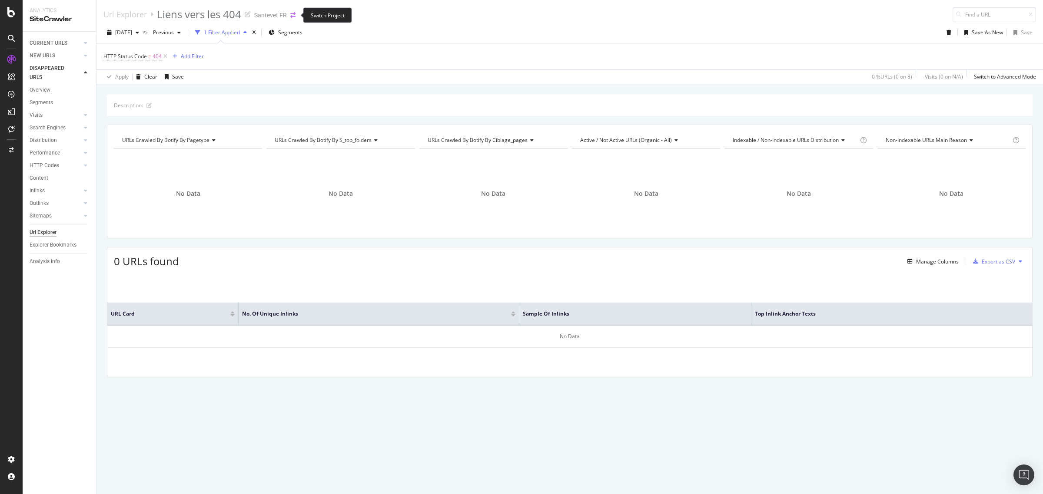
click at [292, 14] on icon "arrow-right-arrow-left" at bounding box center [292, 15] width 5 height 6
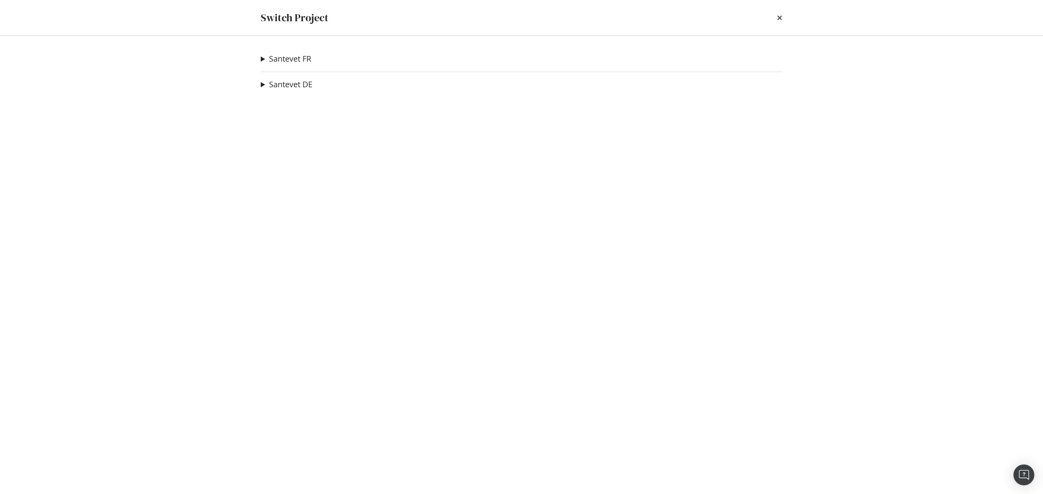
click at [262, 60] on summary "Santevet FR" at bounding box center [286, 58] width 50 height 11
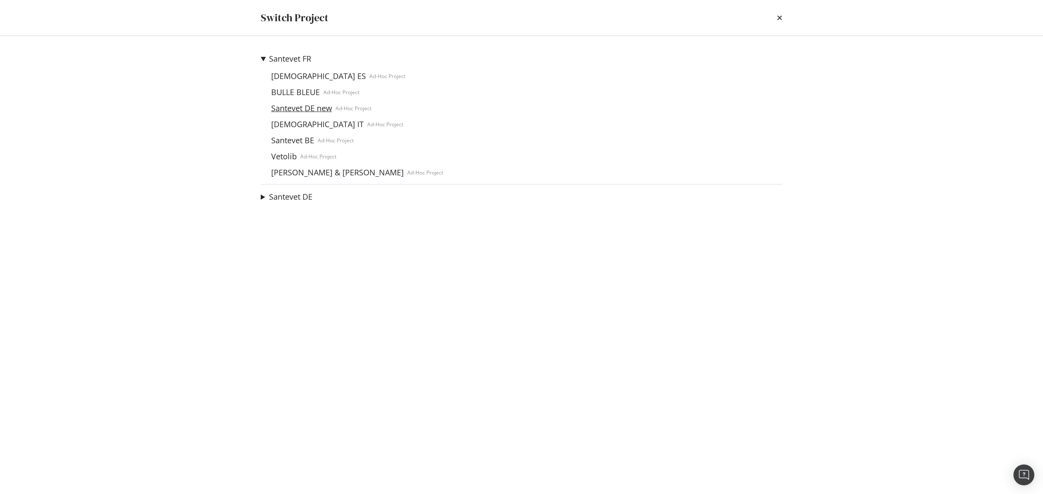
click at [305, 104] on link "Santevet DE new" at bounding box center [302, 108] width 68 height 9
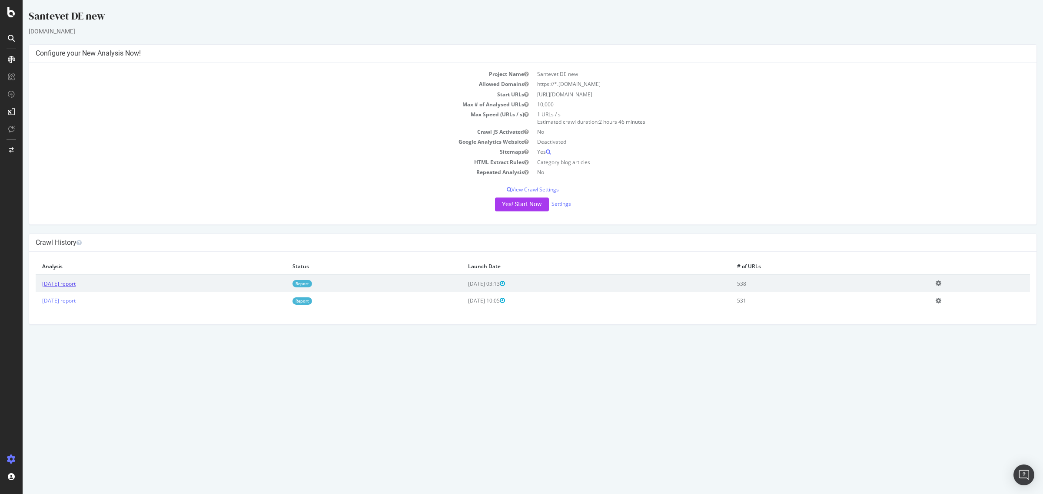
click at [76, 285] on link "[DATE] report" at bounding box center [58, 283] width 33 height 7
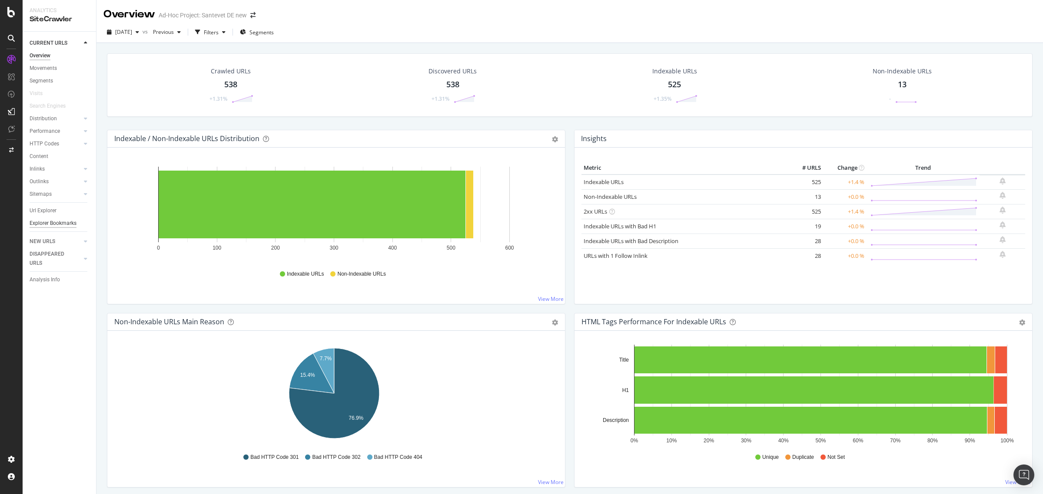
click at [60, 224] on div "Explorer Bookmarks" at bounding box center [53, 223] width 47 height 9
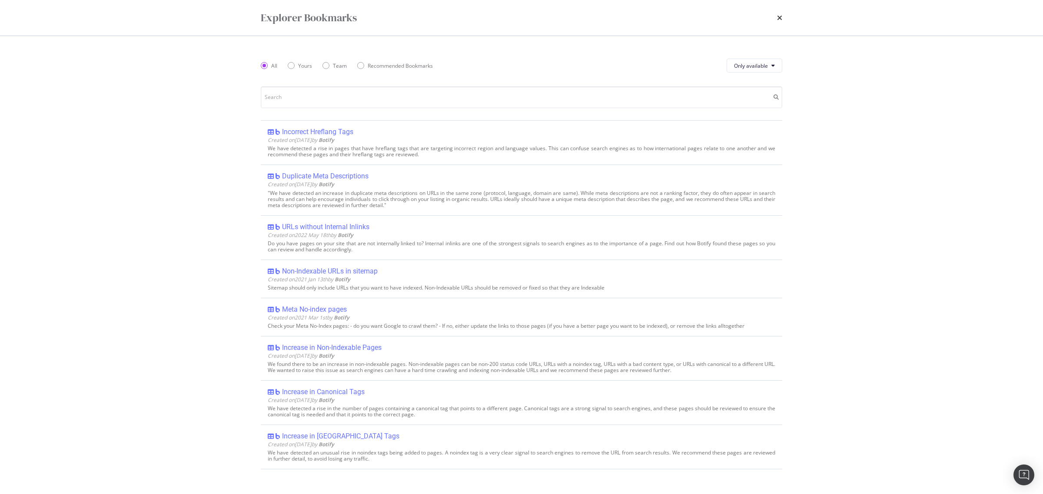
click at [779, 17] on icon "times" at bounding box center [779, 17] width 5 height 7
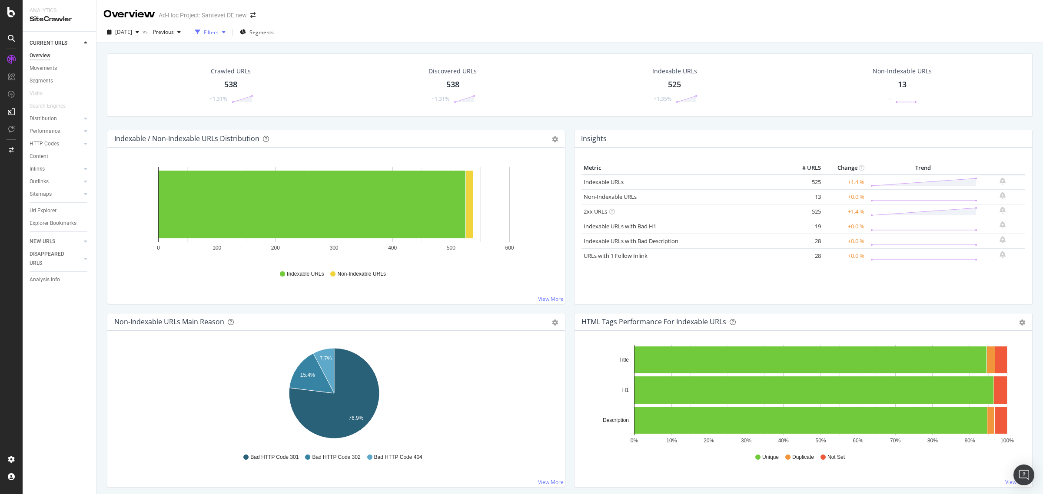
click at [219, 33] on div "Filters" at bounding box center [211, 32] width 15 height 7
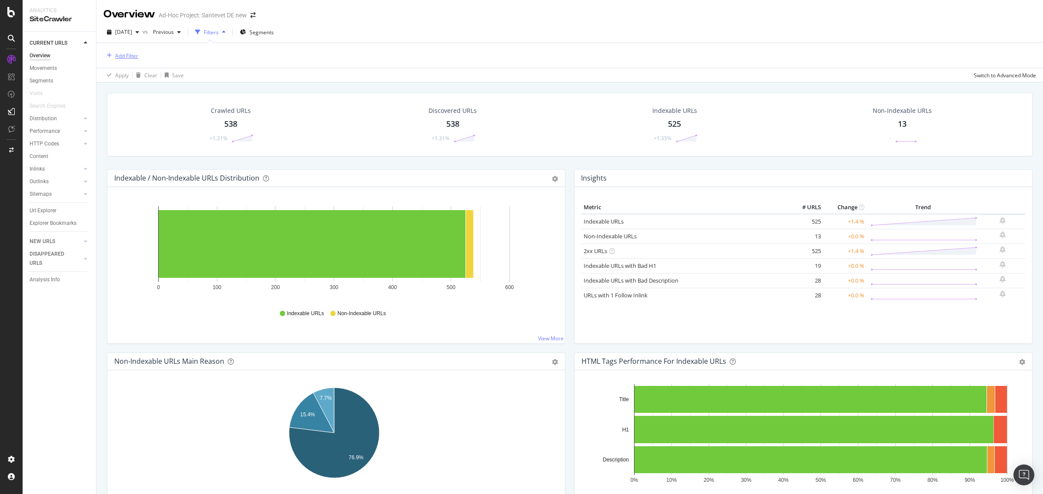
click at [127, 57] on div "Add Filter" at bounding box center [126, 55] width 23 height 7
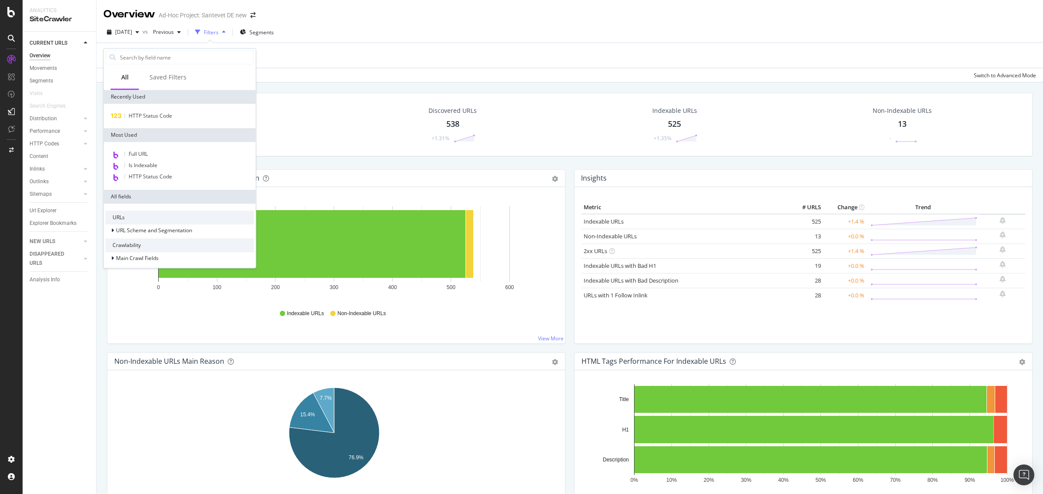
click at [291, 70] on div "Apply Clear Save Switch to Advanced Mode" at bounding box center [569, 75] width 946 height 14
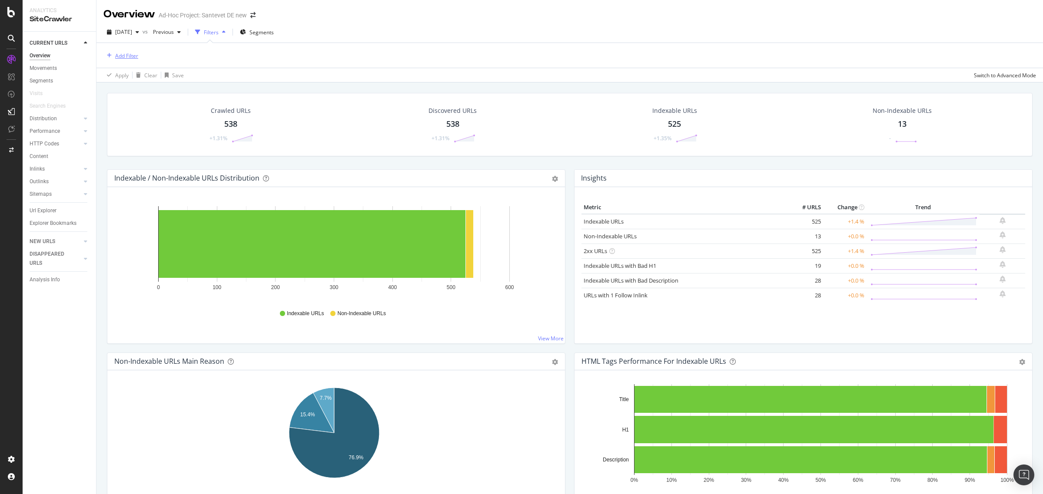
click at [132, 54] on div "Add Filter" at bounding box center [126, 55] width 23 height 7
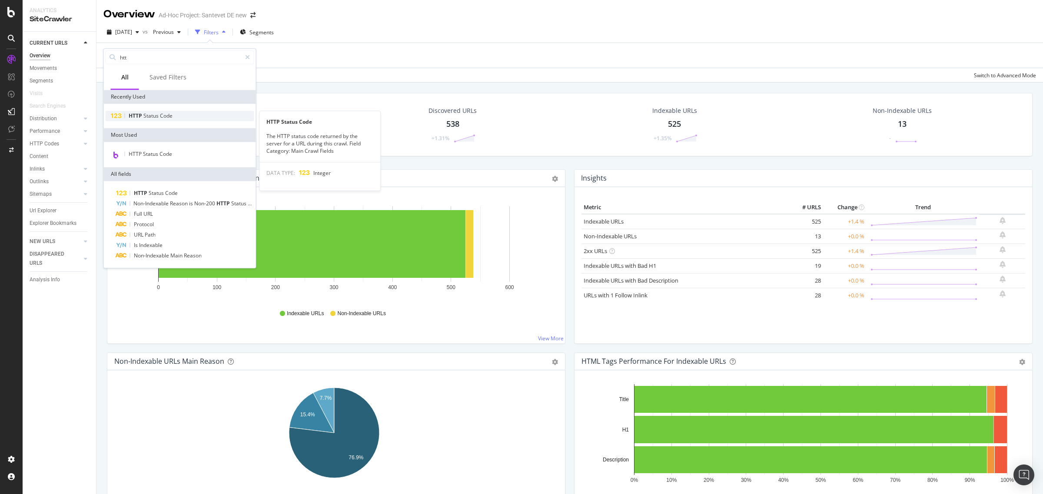
type input "htt"
click at [155, 112] on span "Status" at bounding box center [151, 115] width 17 height 7
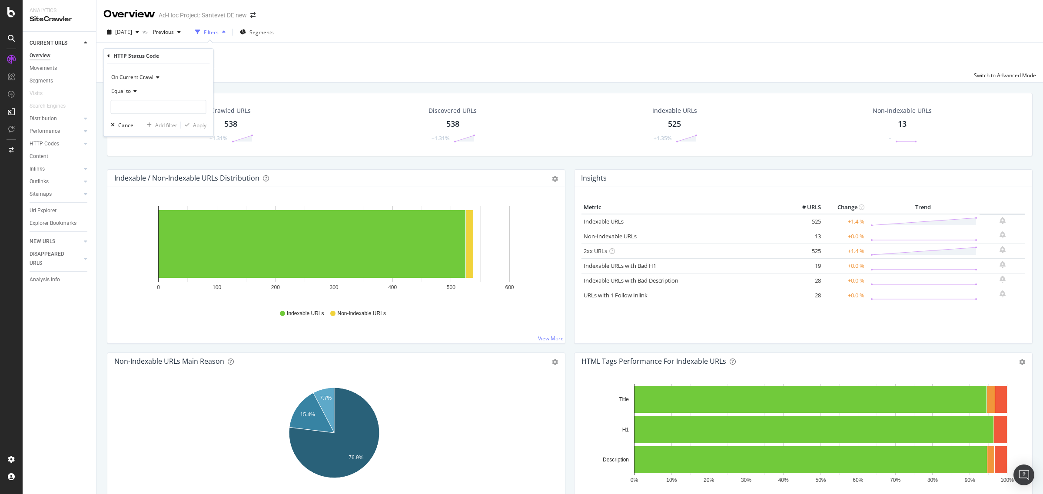
click at [133, 92] on icon at bounding box center [134, 91] width 6 height 5
click at [131, 174] on span "Between" at bounding box center [125, 176] width 21 height 7
drag, startPoint x: 129, startPoint y: 107, endPoint x: 111, endPoint y: 109, distance: 18.4
click at [111, 109] on input "0" at bounding box center [159, 107] width 96 height 14
type input "400"
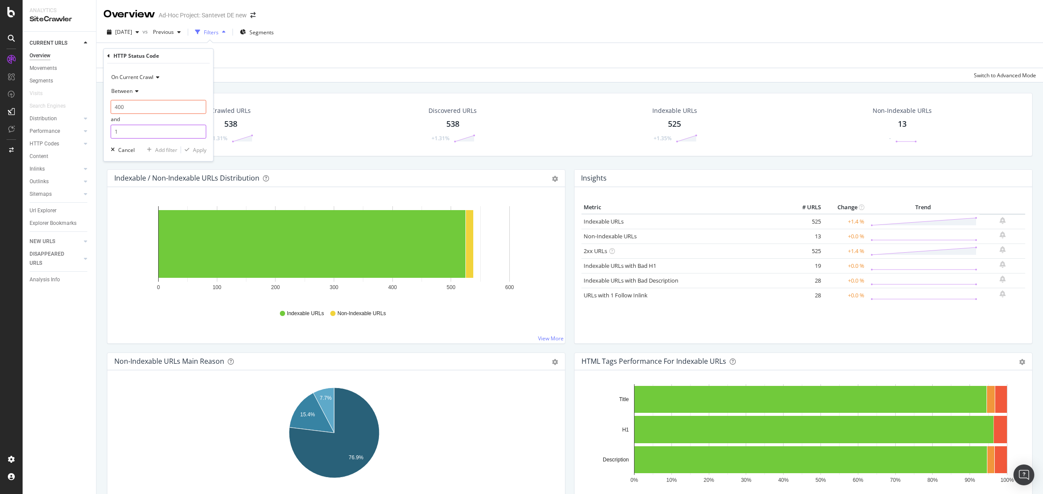
click at [131, 126] on input "1" at bounding box center [159, 132] width 96 height 14
type input "404"
click at [201, 144] on div "On Current Crawl Between 400 and 404 Cancel Add filter Apply" at bounding box center [158, 112] width 109 height 98
click at [196, 149] on div "Apply" at bounding box center [199, 149] width 13 height 7
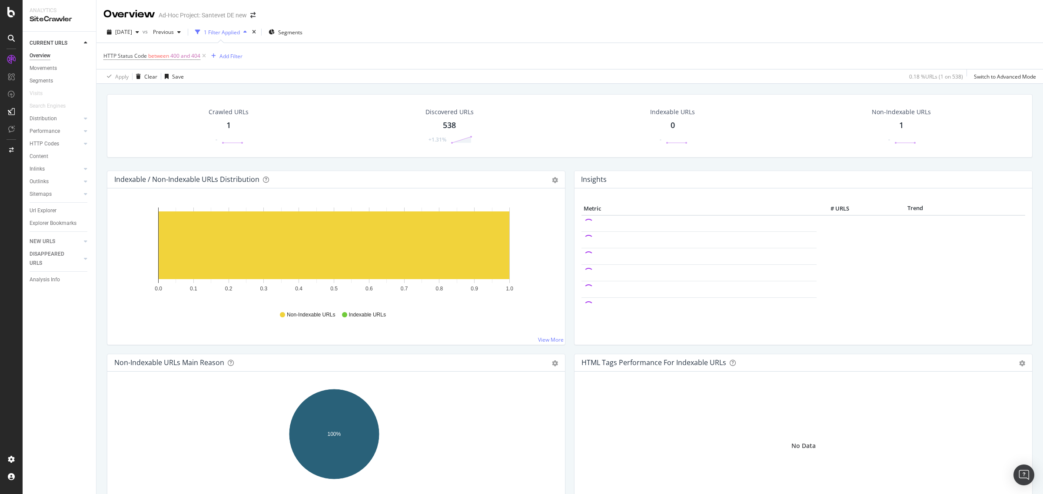
click at [229, 124] on div "1" at bounding box center [228, 125] width 4 height 11
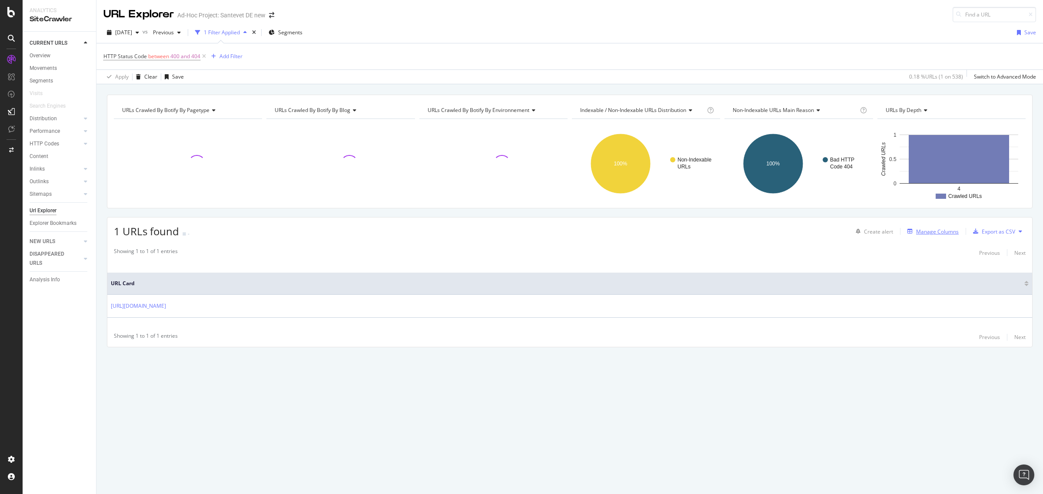
click at [941, 232] on div "Manage Columns" at bounding box center [937, 231] width 43 height 7
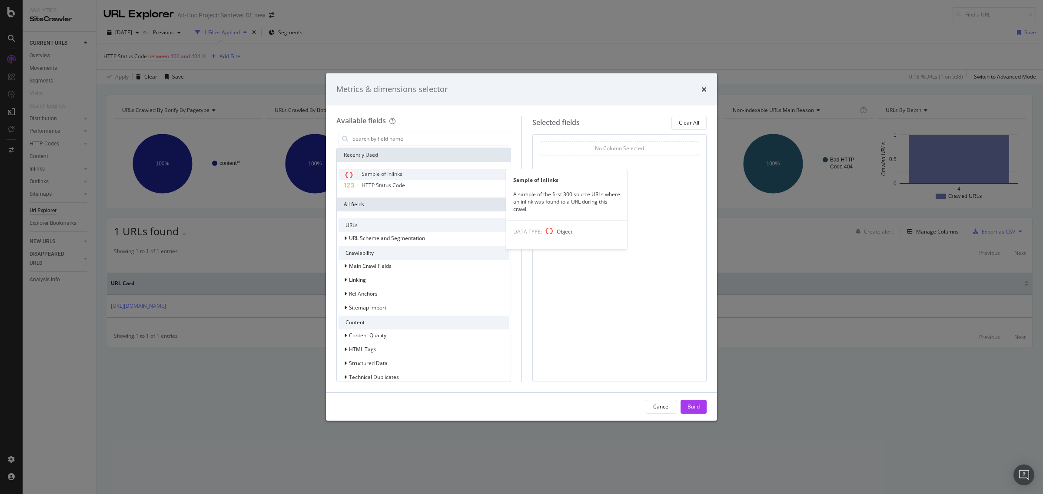
click at [394, 172] on span "Sample of Inlinks" at bounding box center [381, 173] width 41 height 7
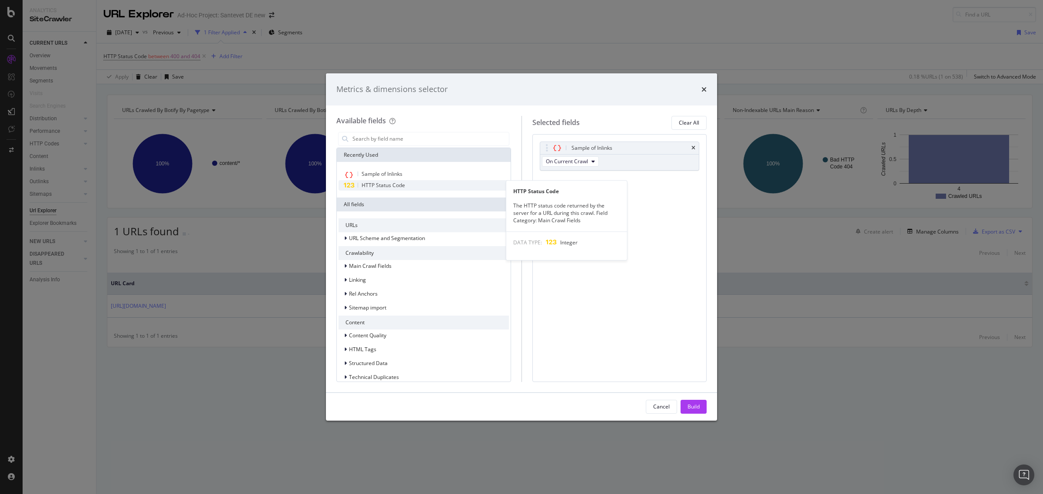
click at [394, 182] on span "HTTP Status Code" at bounding box center [382, 185] width 43 height 7
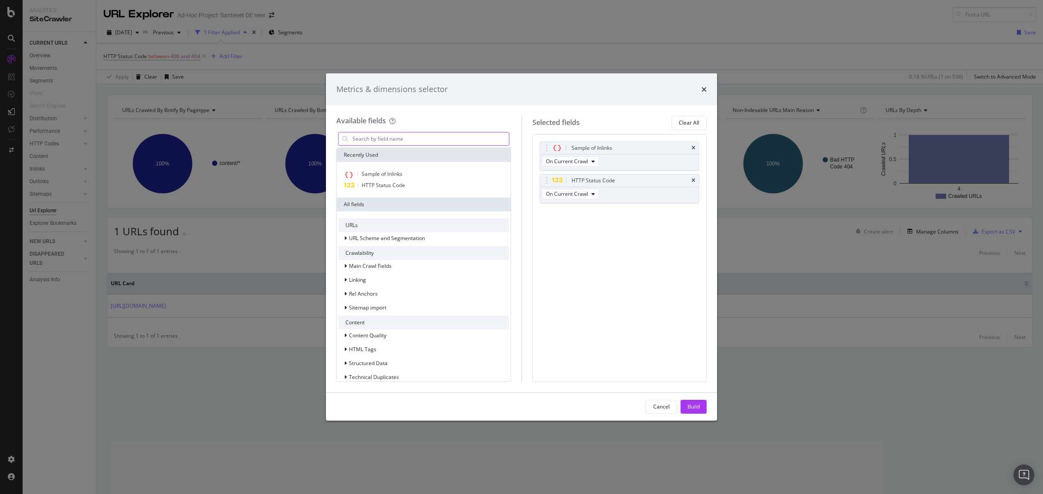
click at [370, 137] on input "modal" at bounding box center [429, 139] width 157 height 13
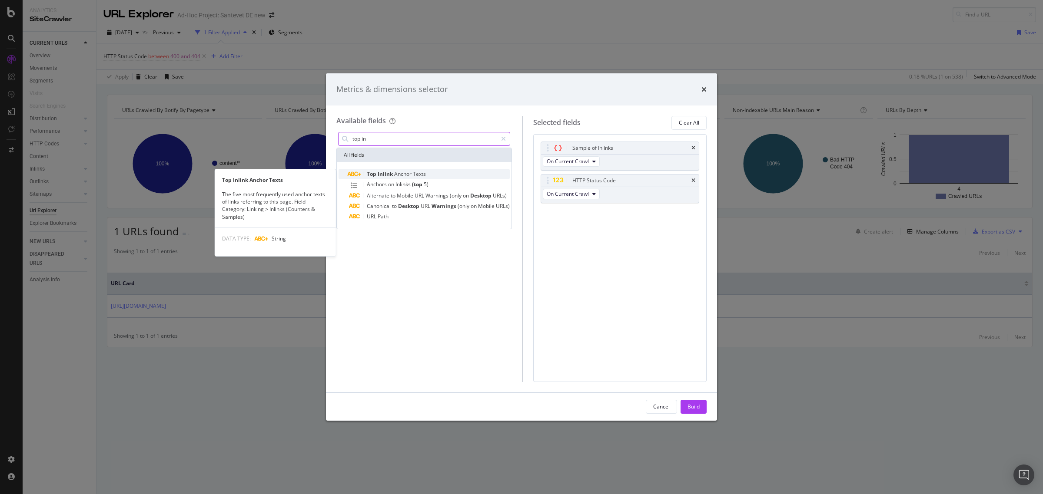
type input "top in"
click at [396, 177] on span "Anchor" at bounding box center [403, 173] width 19 height 7
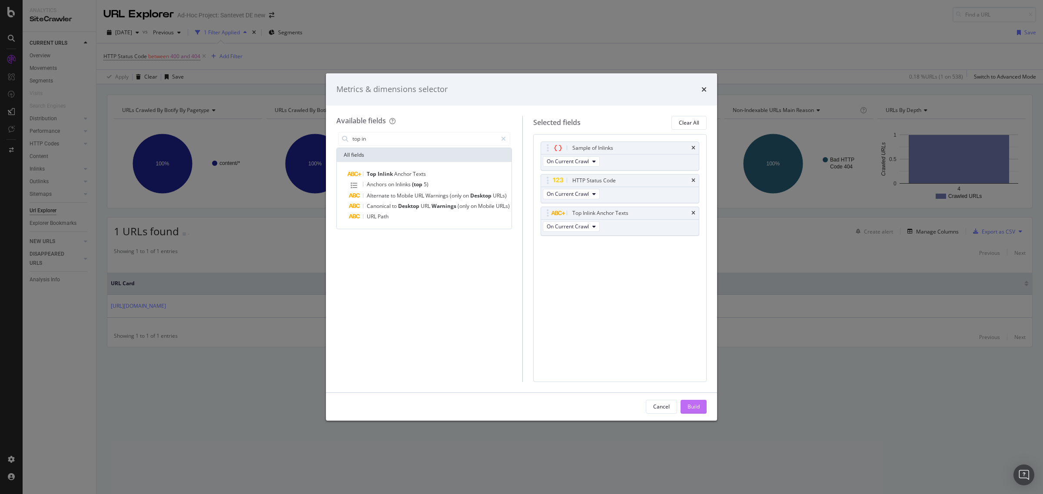
click at [688, 407] on div "Build" at bounding box center [693, 406] width 12 height 7
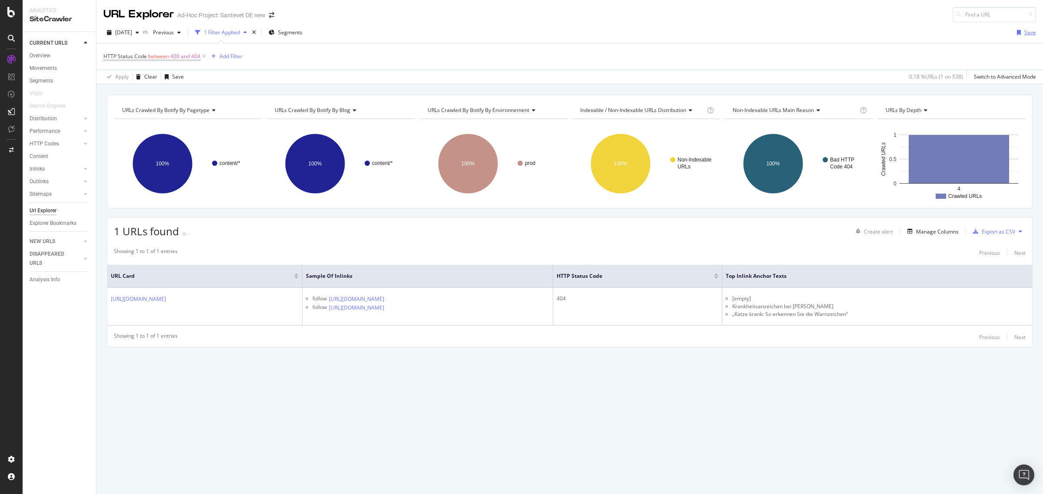
click at [1024, 31] on div "Save" at bounding box center [1030, 32] width 12 height 7
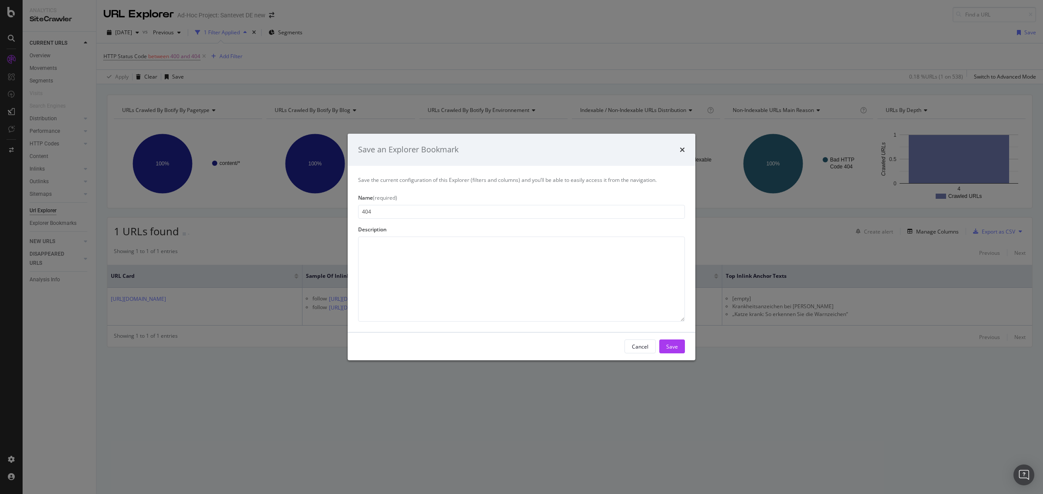
click at [362, 214] on input "404" at bounding box center [521, 212] width 327 height 14
type input "Url en 404"
click at [674, 341] on div "Save" at bounding box center [672, 346] width 12 height 13
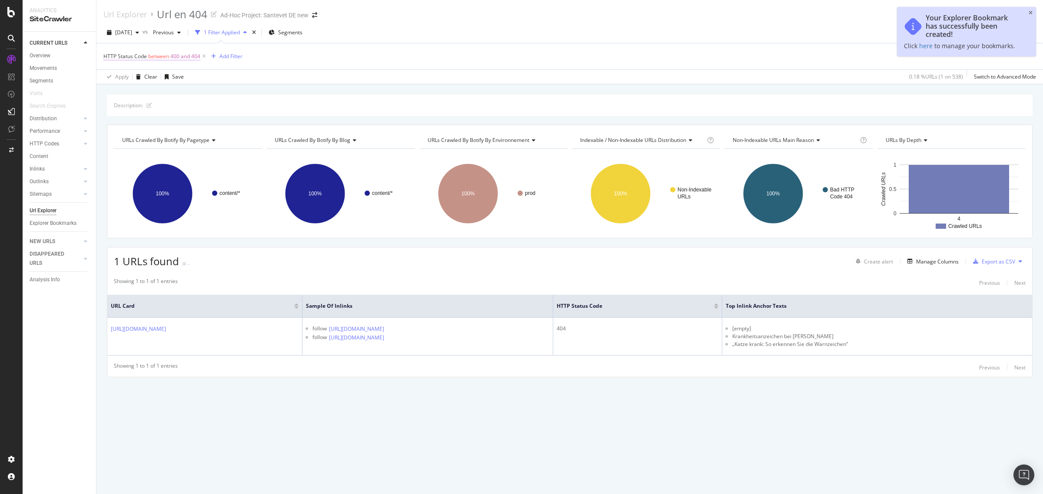
click at [175, 60] on span "400 and 404" at bounding box center [185, 56] width 30 height 12
drag, startPoint x: 146, startPoint y: 104, endPoint x: 101, endPoint y: 104, distance: 45.6
click at [101, 104] on body "Analytics SiteCrawler CURRENT URLS Overview Movements Segments Visits Search En…" at bounding box center [521, 247] width 1043 height 494
type input "4"
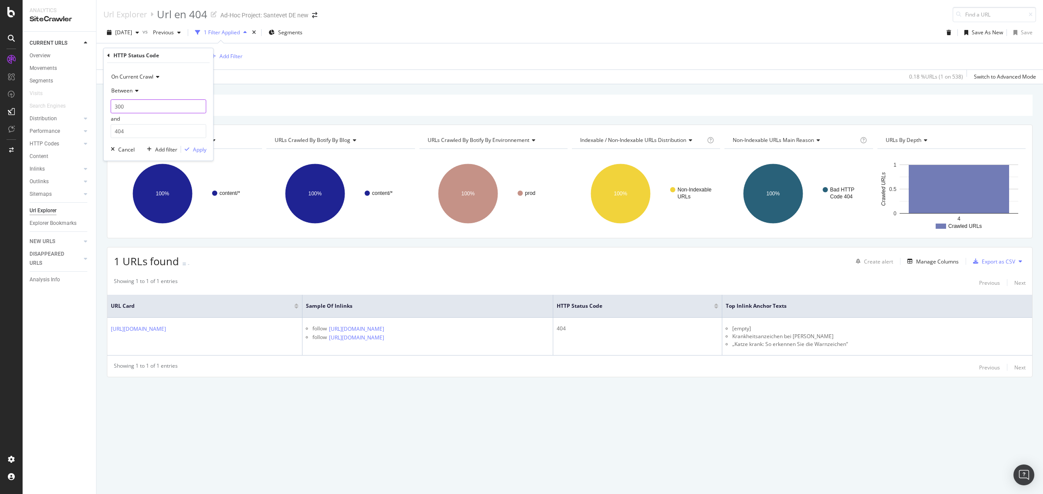
type input "300"
type input "399"
click at [195, 151] on div "Apply" at bounding box center [199, 149] width 13 height 7
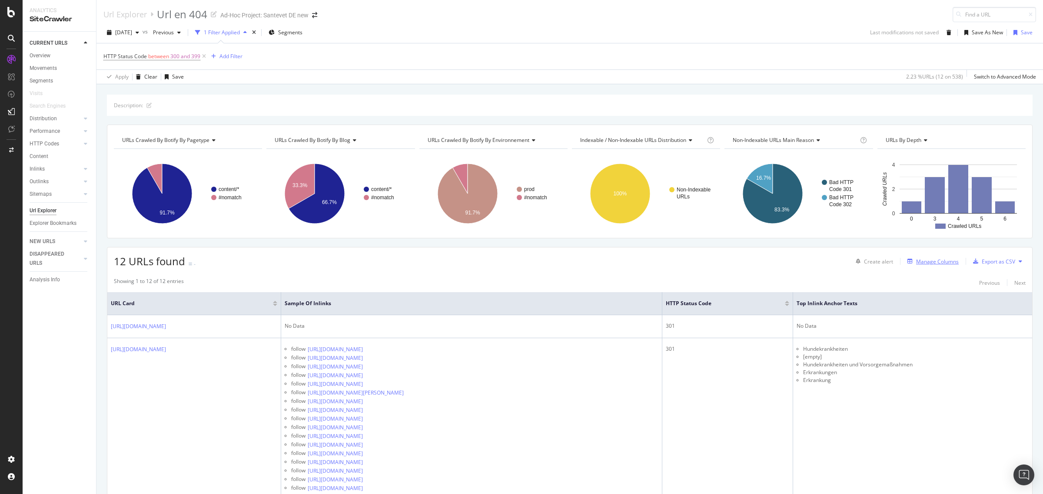
click at [916, 261] on div "Manage Columns" at bounding box center [937, 261] width 43 height 7
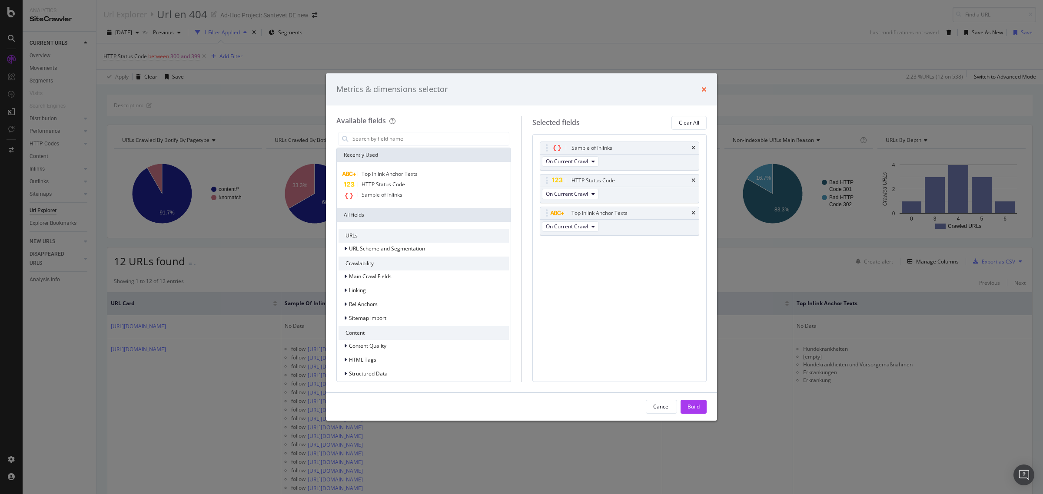
click at [704, 91] on icon "times" at bounding box center [703, 89] width 5 height 7
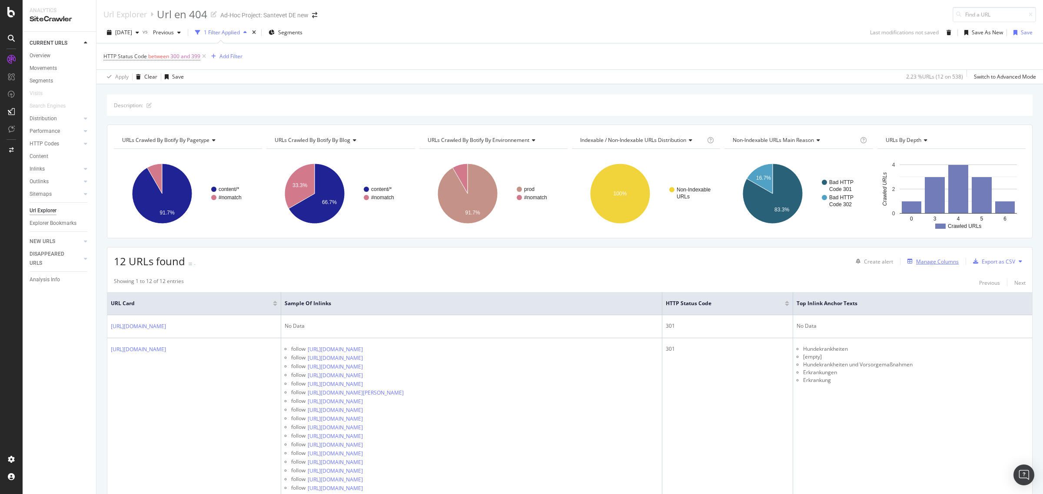
click at [930, 262] on div "Manage Columns" at bounding box center [937, 261] width 43 height 7
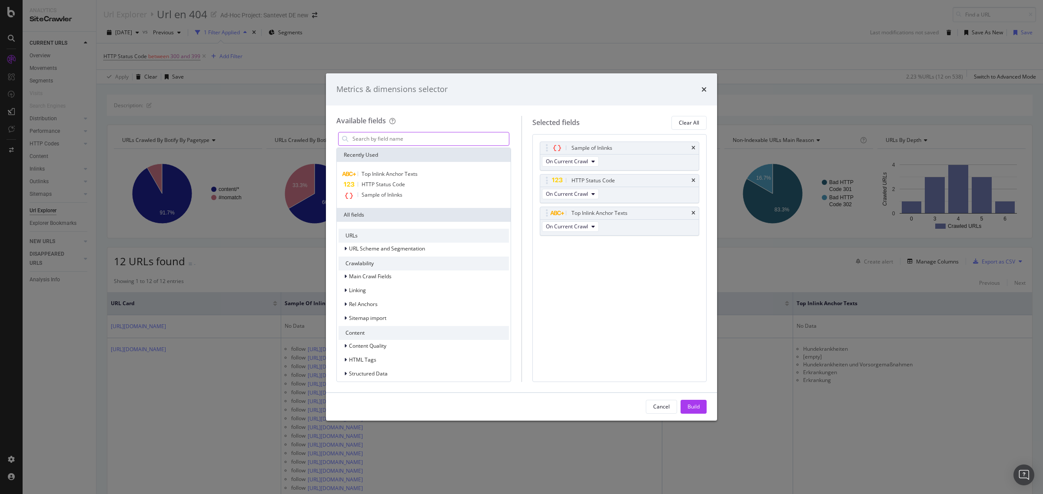
click at [421, 134] on input "modal" at bounding box center [429, 139] width 157 height 13
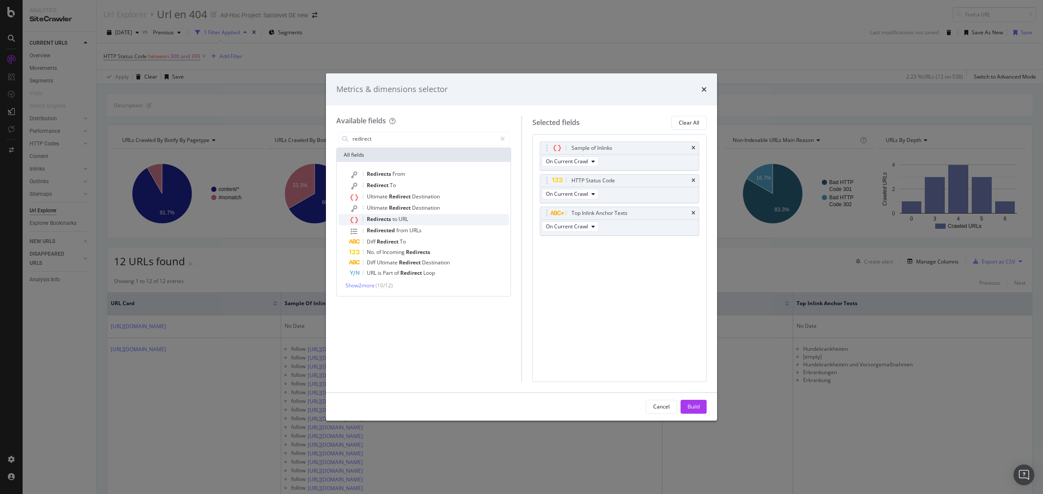
click at [414, 222] on div "Redirects to URL" at bounding box center [429, 219] width 160 height 11
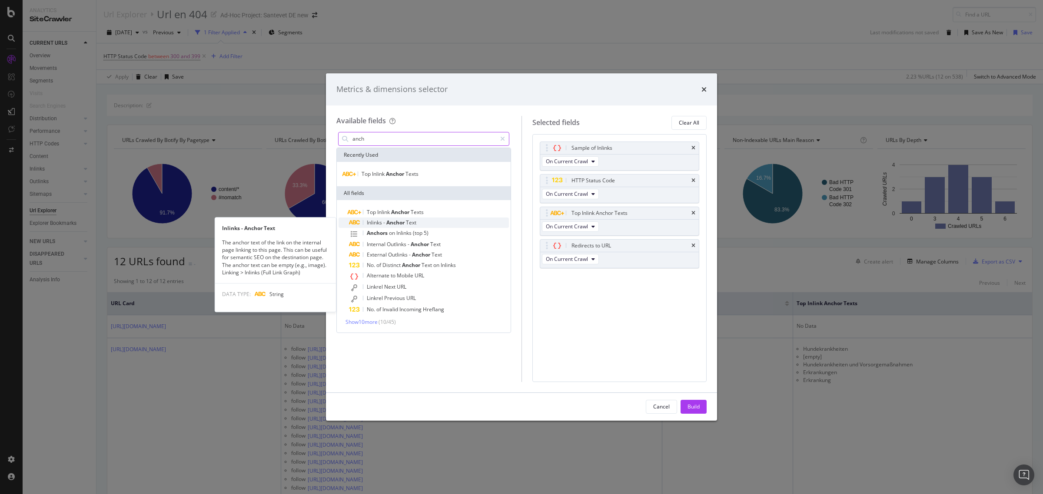
type input "anch"
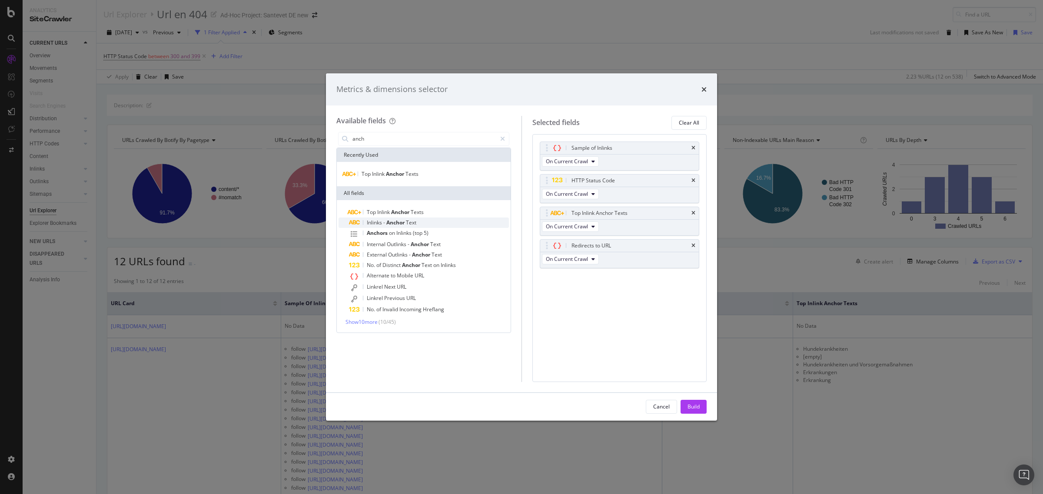
click at [407, 219] on span "Text" at bounding box center [411, 222] width 10 height 7
click at [692, 212] on icon "times" at bounding box center [693, 213] width 4 height 5
click at [698, 407] on div "Build" at bounding box center [693, 406] width 12 height 7
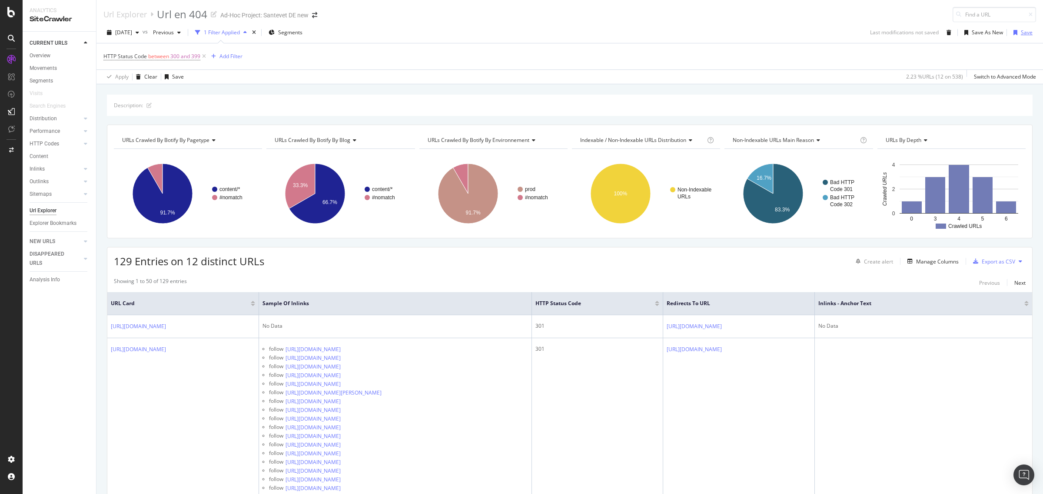
click at [1021, 30] on div "Save" at bounding box center [1027, 32] width 12 height 7
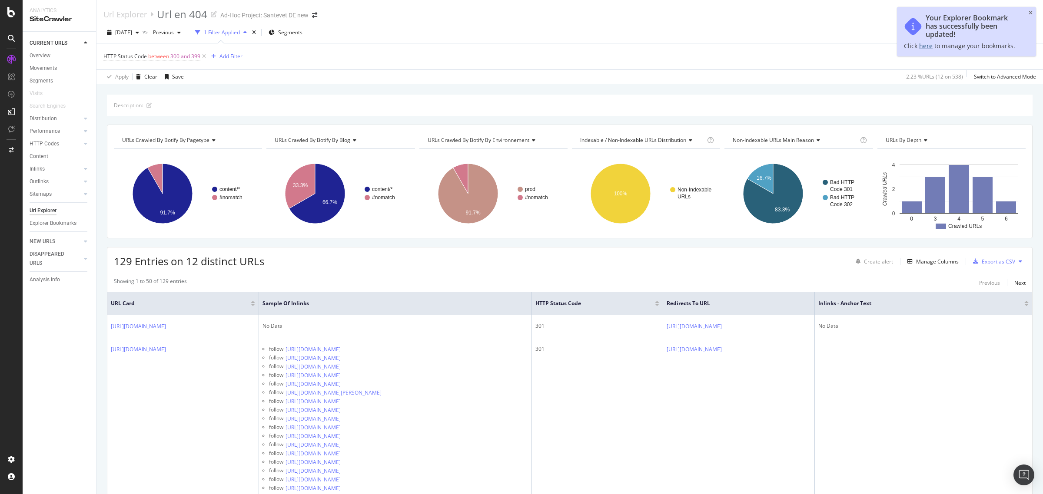
click at [924, 46] on link "here" at bounding box center [925, 46] width 13 height 8
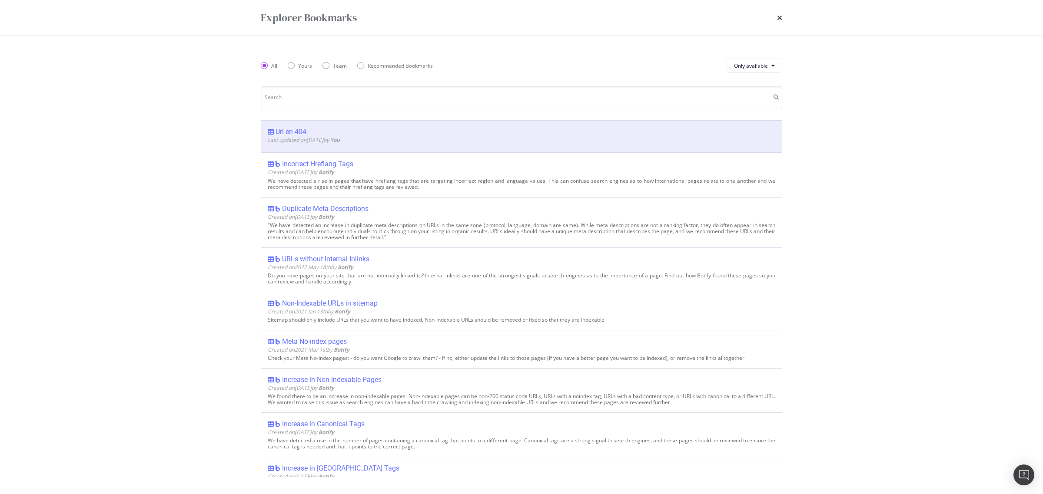
click at [779, 17] on icon "times" at bounding box center [779, 17] width 5 height 7
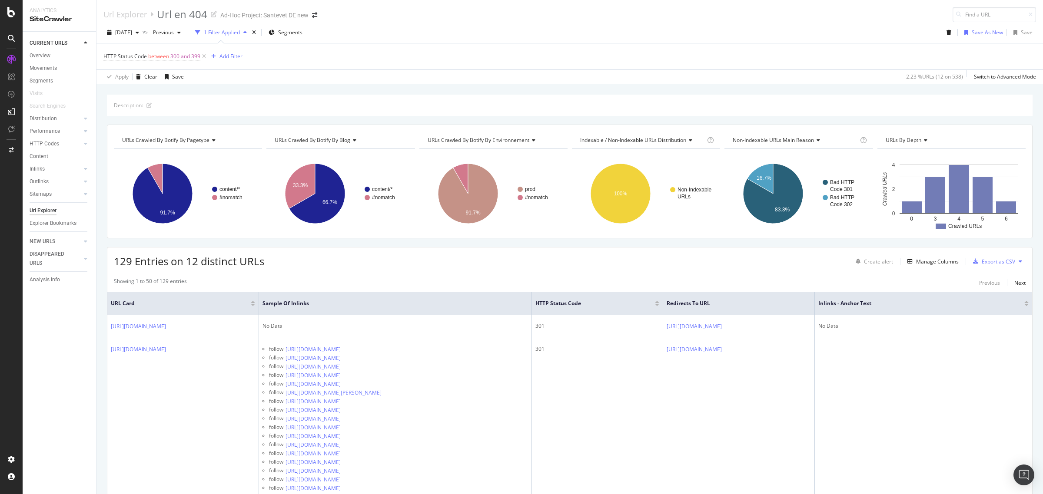
click at [971, 37] on div "Save As New" at bounding box center [982, 32] width 42 height 13
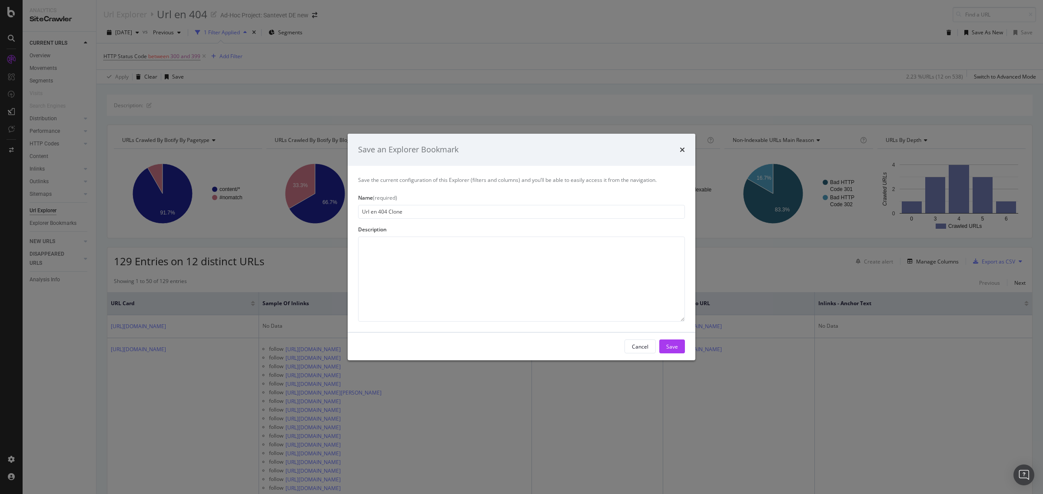
drag, startPoint x: 498, startPoint y: 214, endPoint x: 402, endPoint y: 210, distance: 96.1
click at [468, 217] on input "Url en 404 Clone" at bounding box center [521, 212] width 327 height 14
drag, startPoint x: 379, startPoint y: 211, endPoint x: 402, endPoint y: 211, distance: 22.6
click at [402, 211] on input "Url en 404 Clone" at bounding box center [521, 212] width 327 height 14
type input "Url en 301"
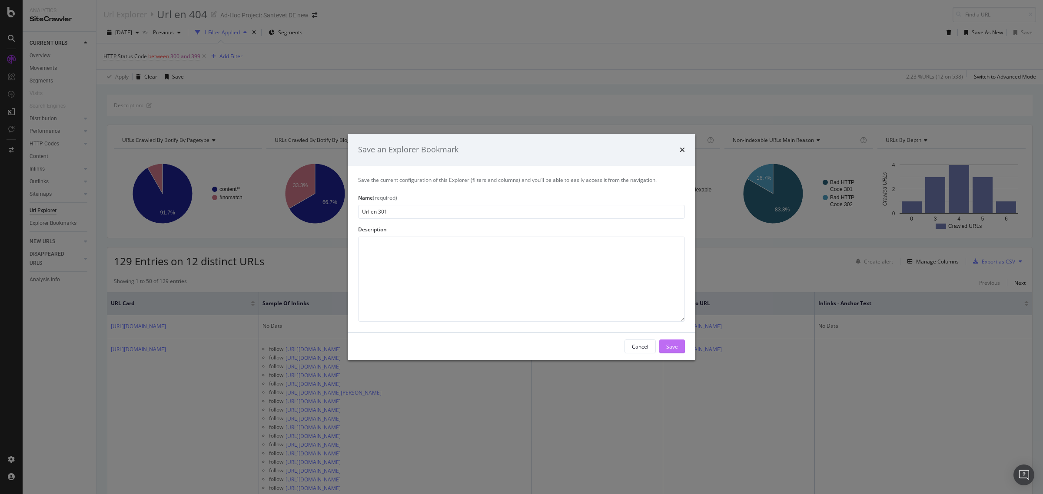
click at [663, 345] on button "Save" at bounding box center [672, 347] width 26 height 14
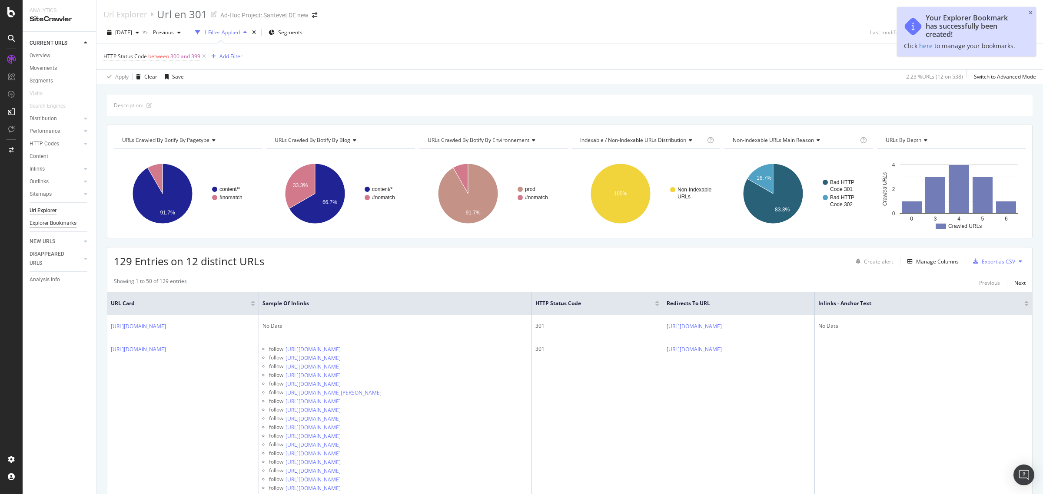
click at [59, 224] on div "Explorer Bookmarks" at bounding box center [53, 223] width 47 height 9
